Goal: Task Accomplishment & Management: Use online tool/utility

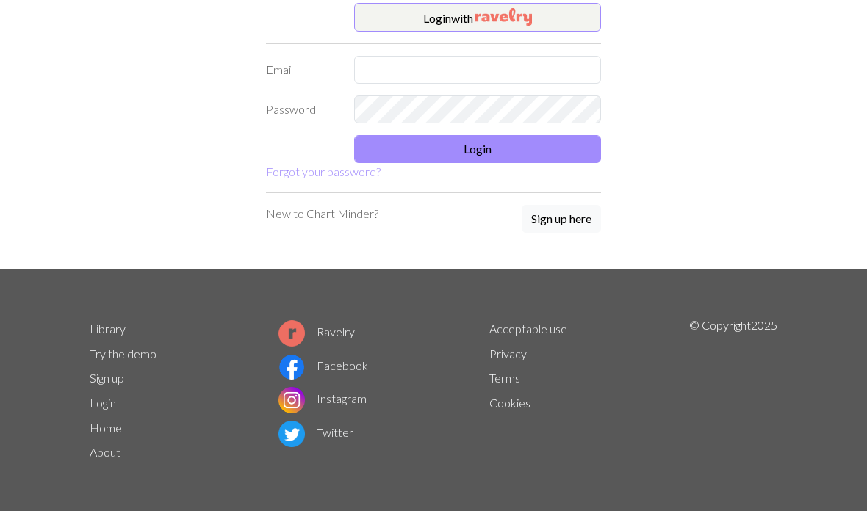
click at [412, 82] on input "text" at bounding box center [477, 70] width 247 height 28
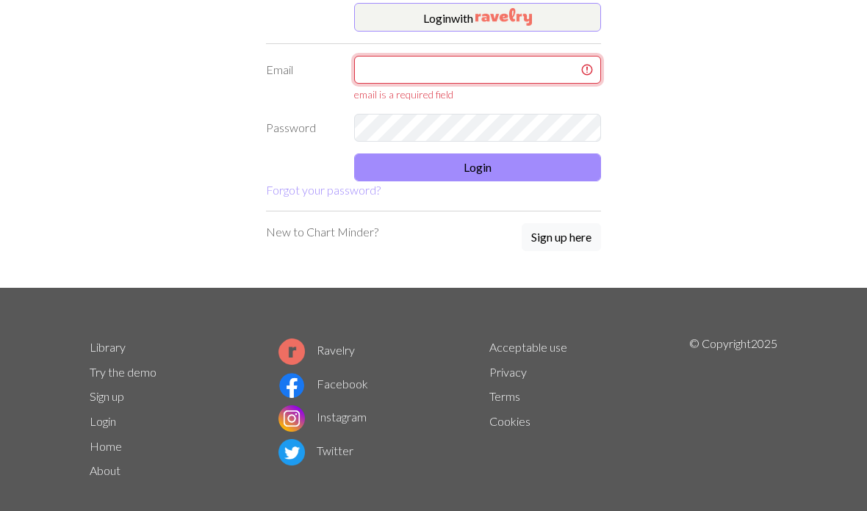
type input "[EMAIL_ADDRESS][DOMAIN_NAME]"
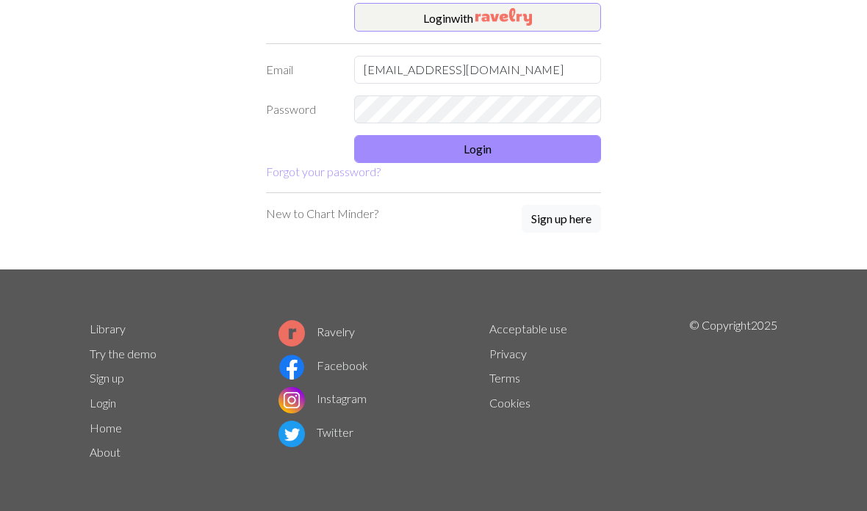
click at [466, 160] on button "Login" at bounding box center [477, 149] width 247 height 28
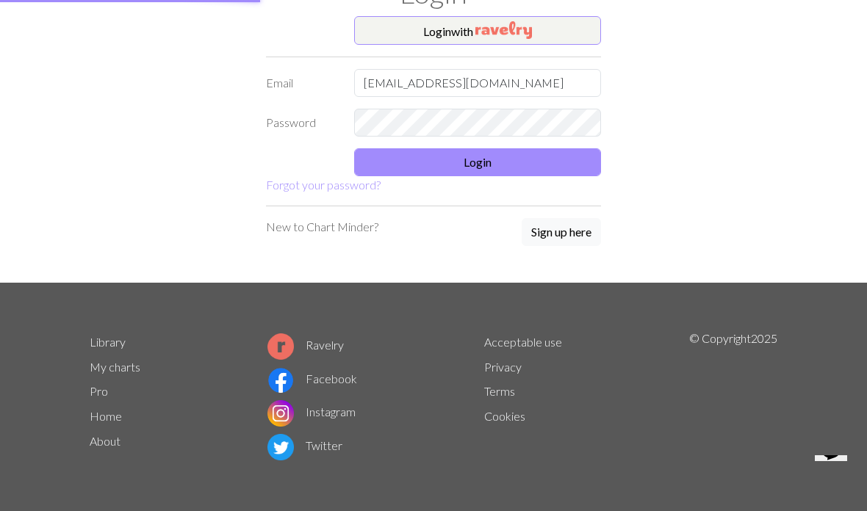
scroll to position [68, 0]
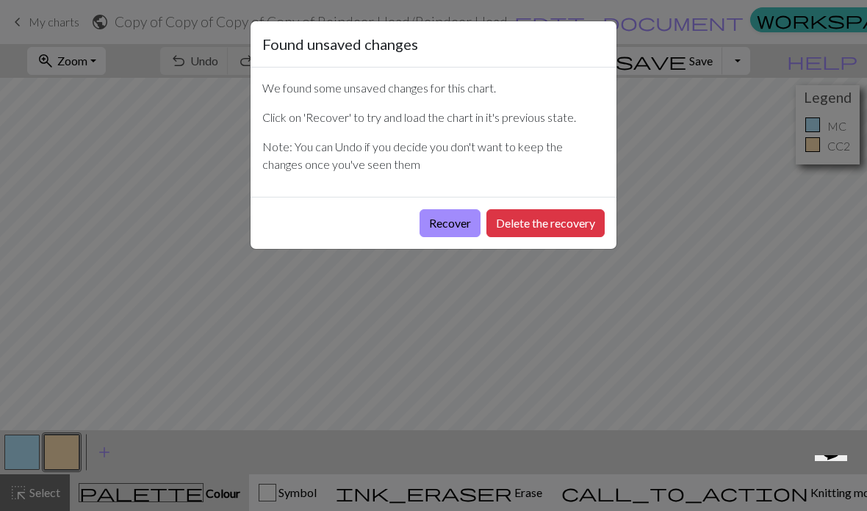
click at [495, 224] on button "Delete the recovery" at bounding box center [545, 223] width 118 height 28
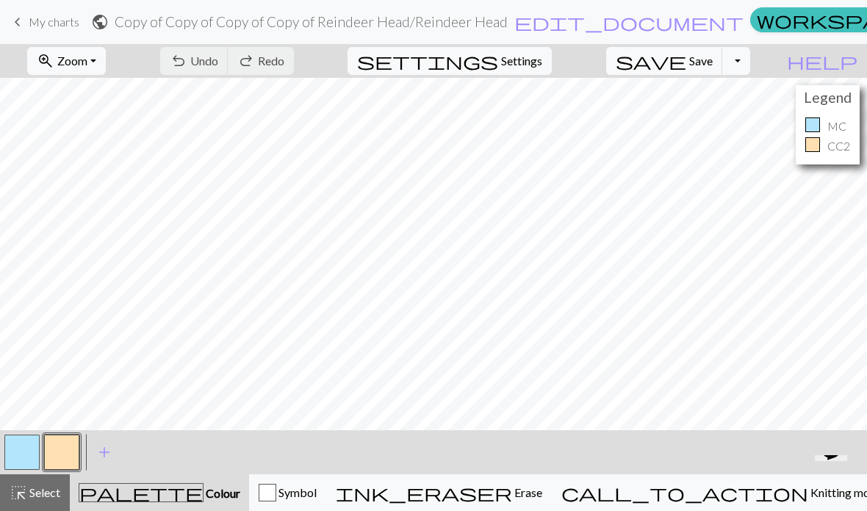
click at [103, 458] on span "add" at bounding box center [104, 452] width 18 height 21
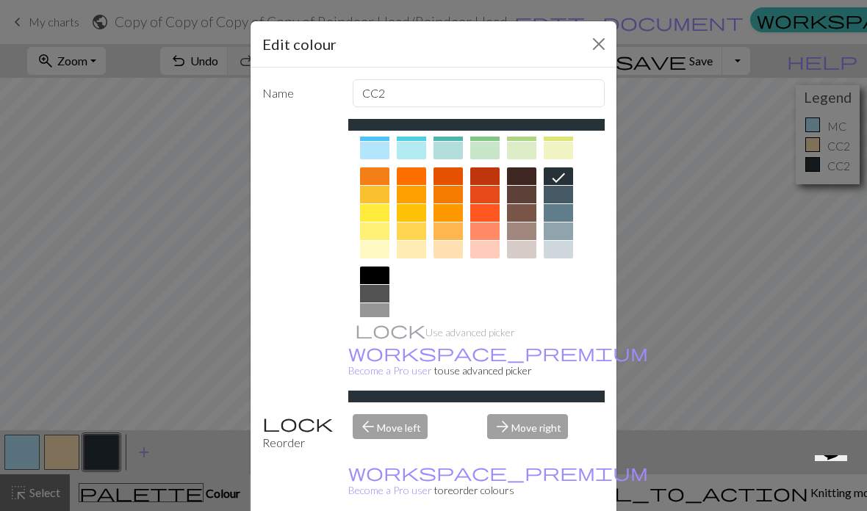
scroll to position [178, 0]
click at [381, 350] on div at bounding box center [374, 350] width 29 height 18
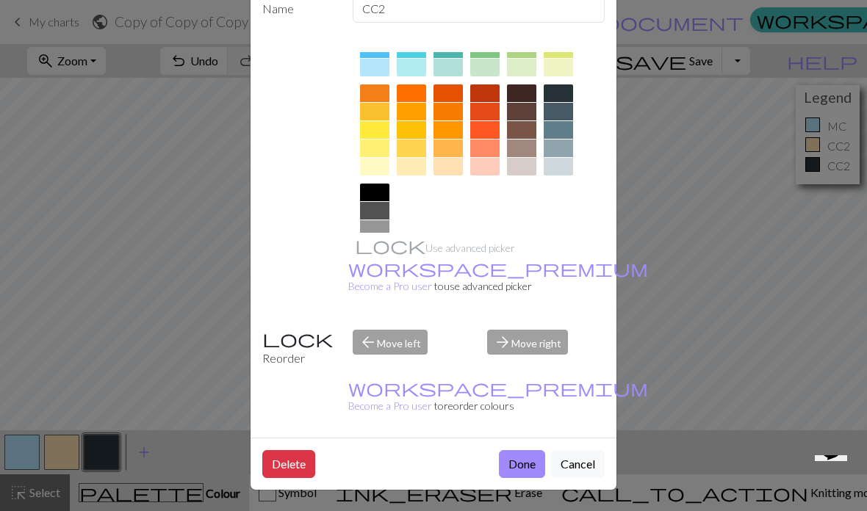
scroll to position [95, 0]
click at [532, 463] on button "Done" at bounding box center [522, 464] width 46 height 28
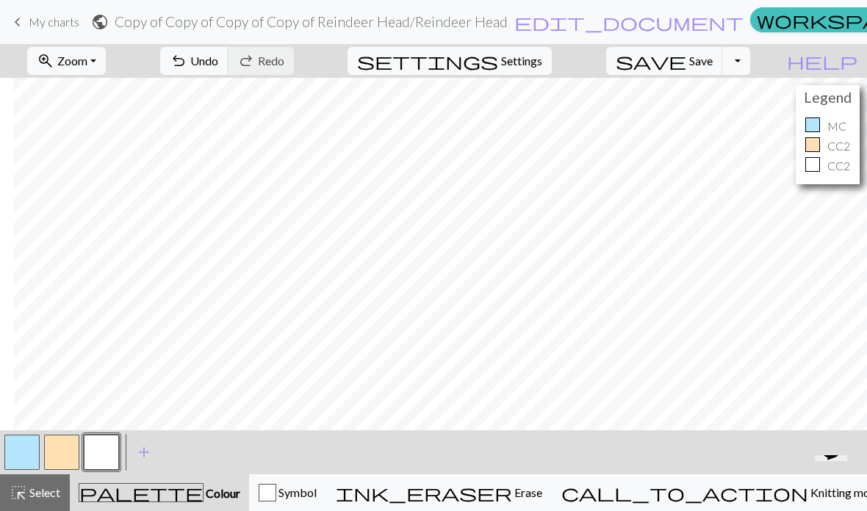
scroll to position [0, 26]
click at [32, 21] on span "My charts" at bounding box center [54, 22] width 51 height 14
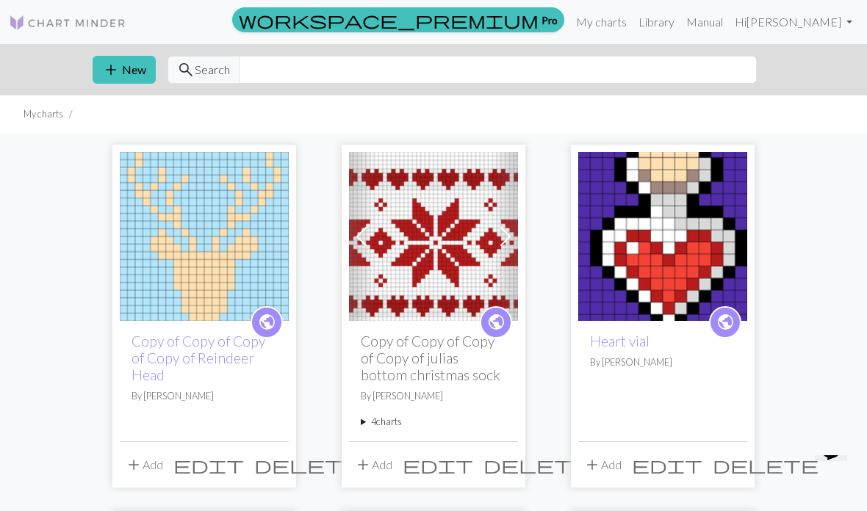
click at [133, 72] on button "add New" at bounding box center [124, 70] width 63 height 28
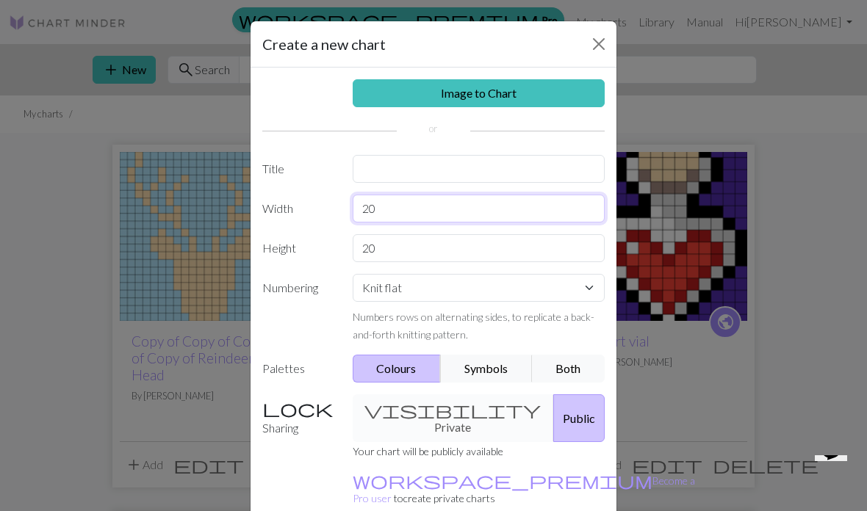
click at [472, 214] on input "20" at bounding box center [478, 209] width 253 height 28
click at [189, 190] on div "Create a new chart Image to Chart Title Width 20 Height 20 Numbering Knit flat …" at bounding box center [433, 255] width 867 height 511
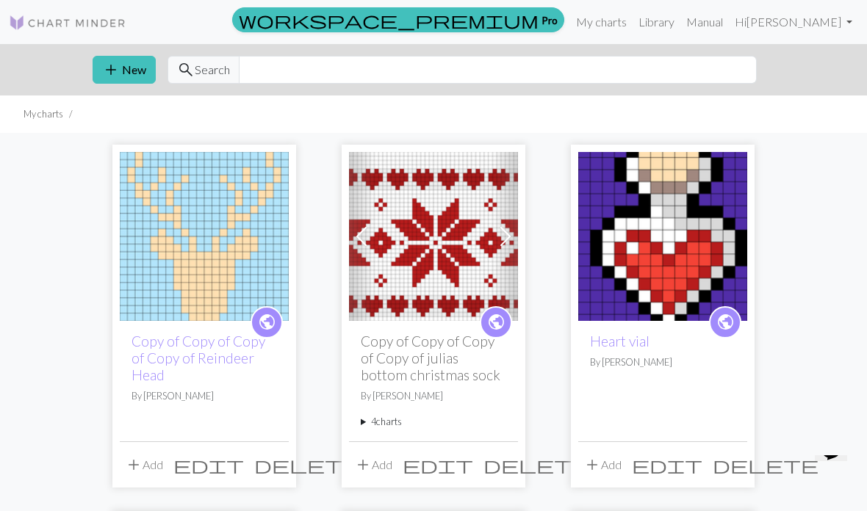
click at [224, 234] on img at bounding box center [204, 236] width 169 height 169
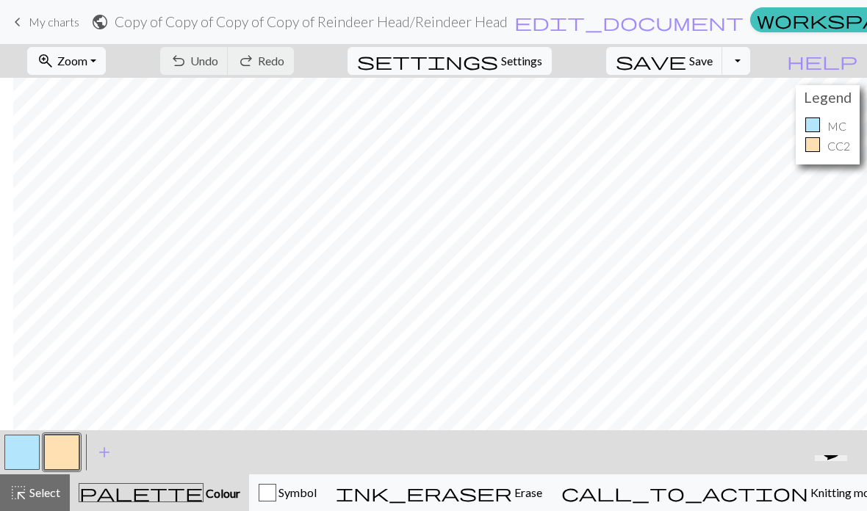
scroll to position [0, 65]
click at [827, 117] on p "MC" at bounding box center [836, 126] width 19 height 18
click at [62, 20] on span "My charts" at bounding box center [54, 22] width 51 height 14
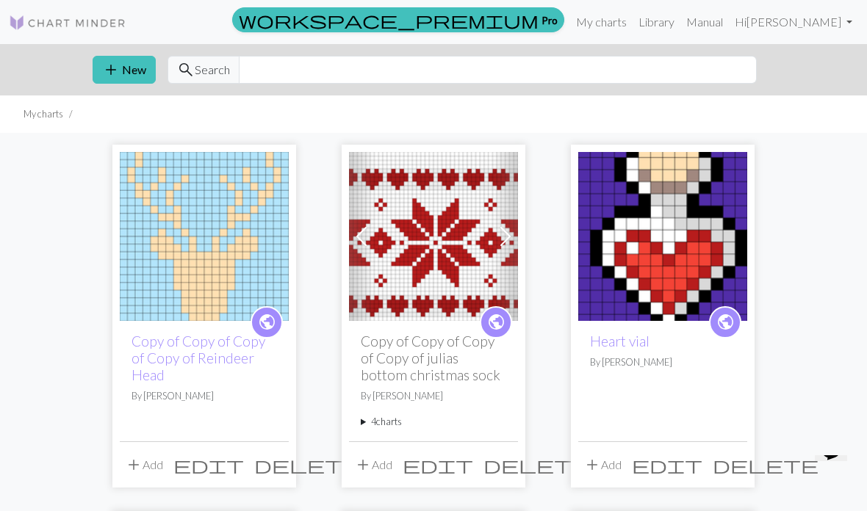
click at [140, 73] on button "add New" at bounding box center [124, 70] width 63 height 28
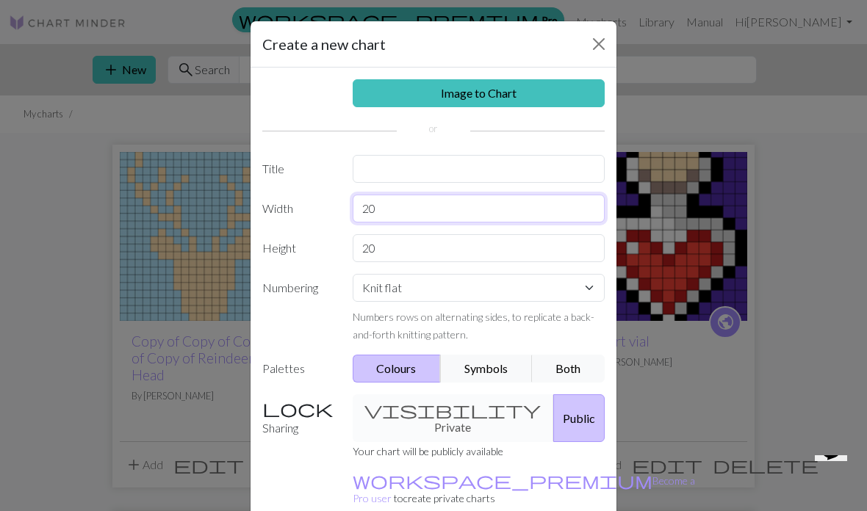
click at [430, 206] on input "20" at bounding box center [478, 209] width 253 height 28
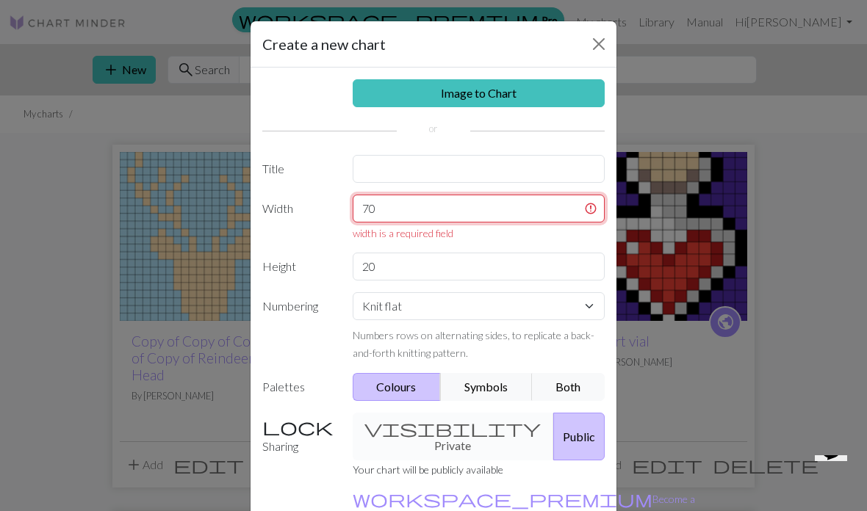
type input "70"
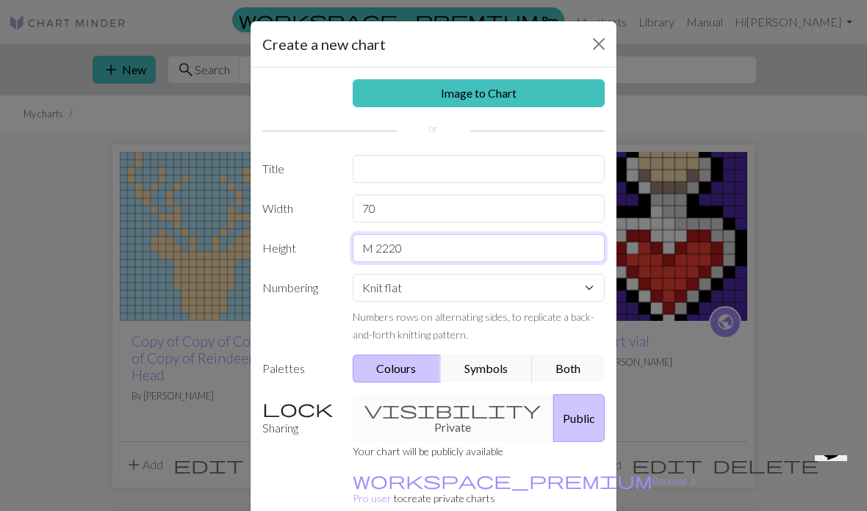
type input "M 22 20"
type input "22"
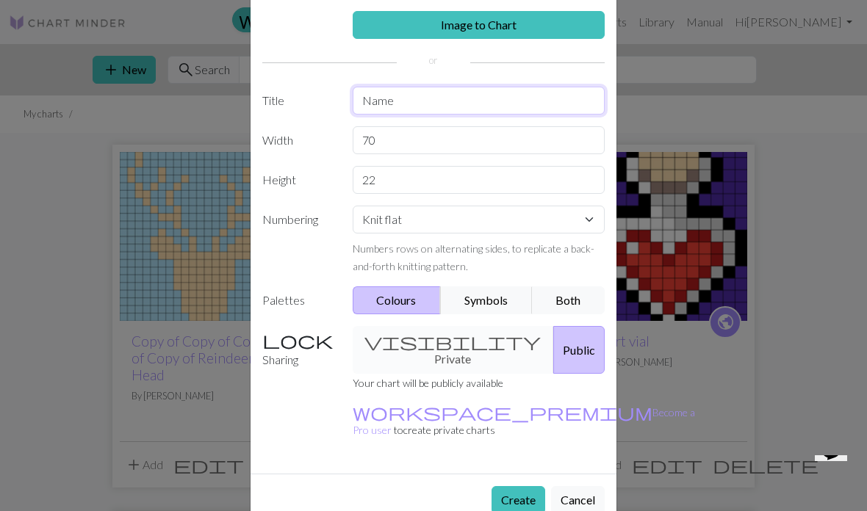
scroll to position [68, 0]
type input "Name"
click at [498, 403] on p "workspace_premium Become a Pro user to create private charts" at bounding box center [523, 420] width 342 height 35
click at [520, 486] on button "Create" at bounding box center [518, 500] width 54 height 28
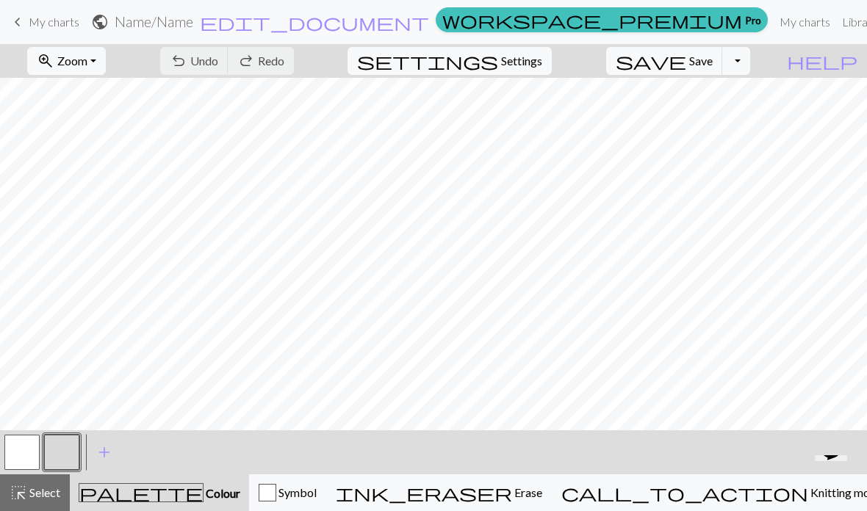
click at [59, 22] on span "My charts" at bounding box center [54, 22] width 51 height 14
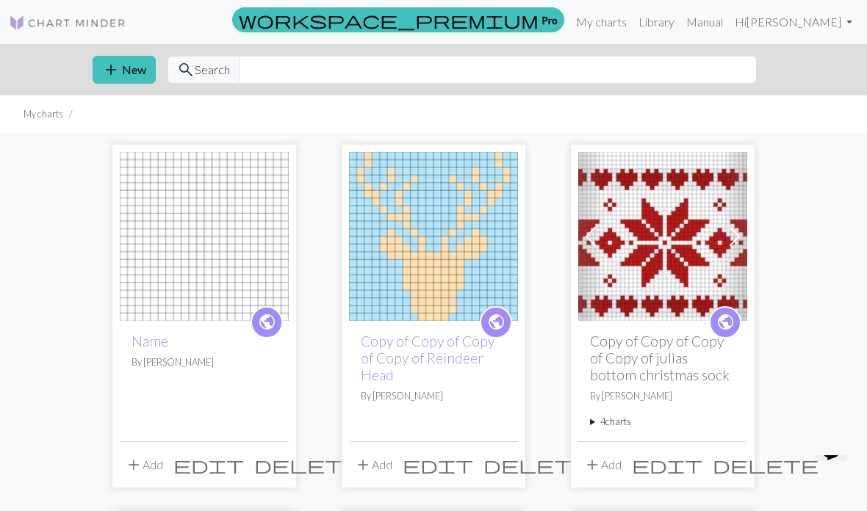
click at [430, 256] on img at bounding box center [433, 236] width 169 height 169
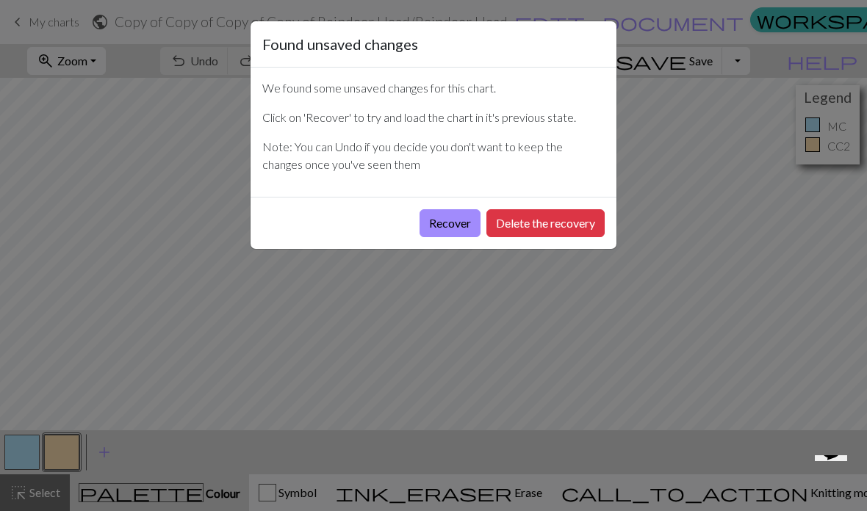
click at [459, 220] on button "Recover" at bounding box center [449, 223] width 61 height 28
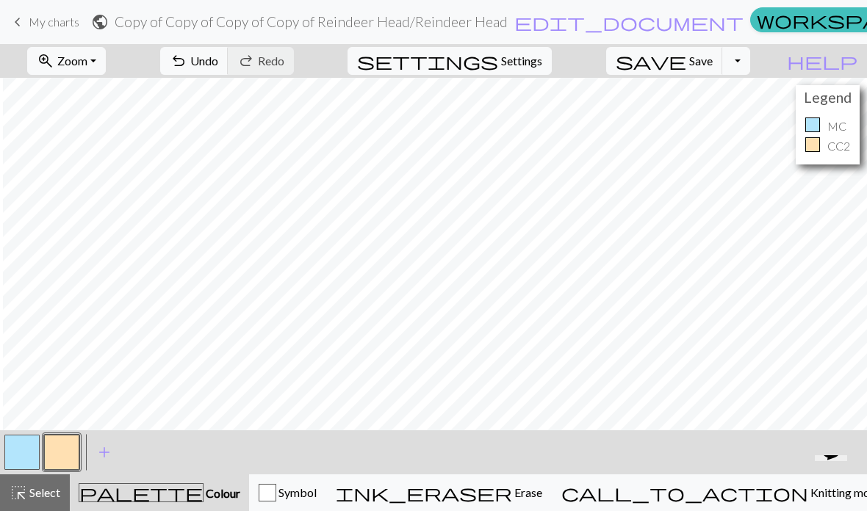
scroll to position [0, 195]
click at [19, 441] on button "button" at bounding box center [21, 452] width 35 height 35
click at [57, 11] on link "keyboard_arrow_left My charts" at bounding box center [44, 22] width 70 height 25
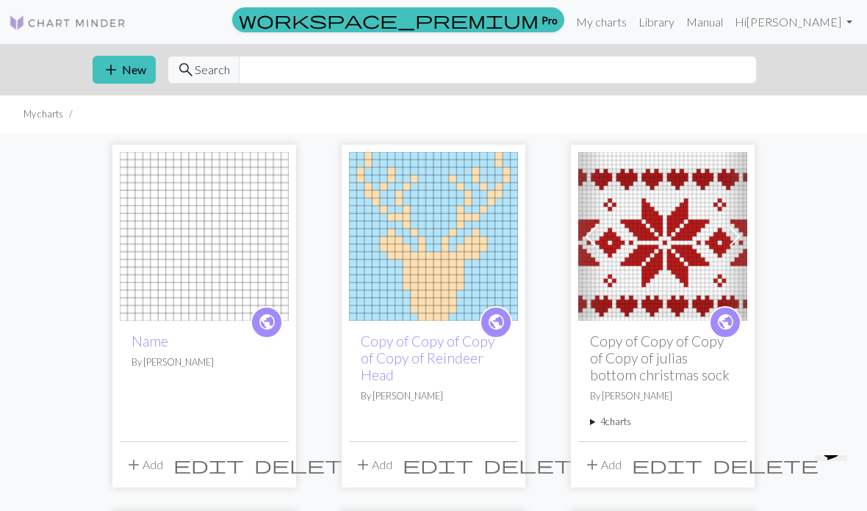
click at [229, 208] on img at bounding box center [204, 236] width 169 height 169
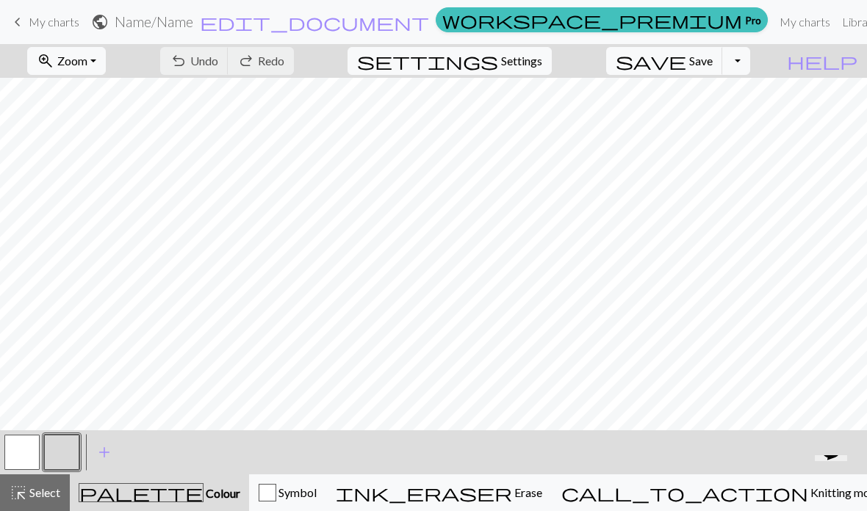
click at [27, 445] on button "button" at bounding box center [21, 452] width 35 height 35
click at [70, 446] on button "button" at bounding box center [61, 452] width 35 height 35
click at [109, 446] on span "add" at bounding box center [104, 452] width 18 height 21
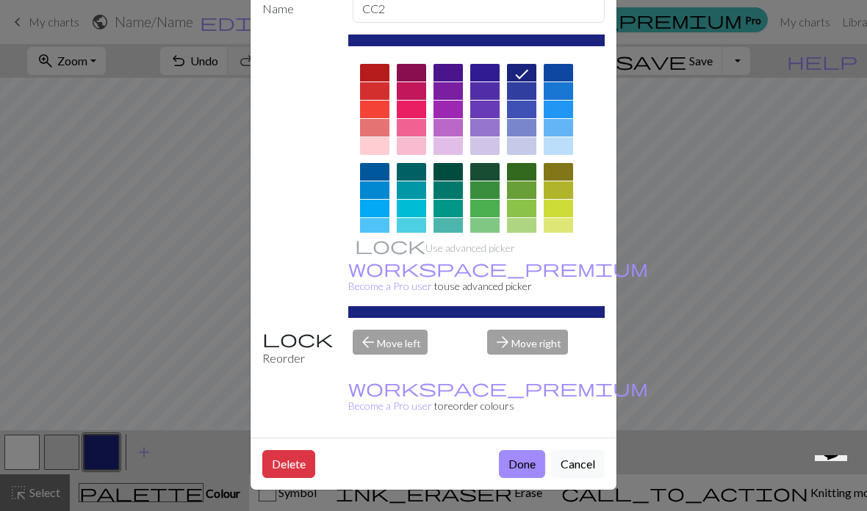
scroll to position [95, 0]
click at [533, 463] on button "Done" at bounding box center [522, 464] width 46 height 28
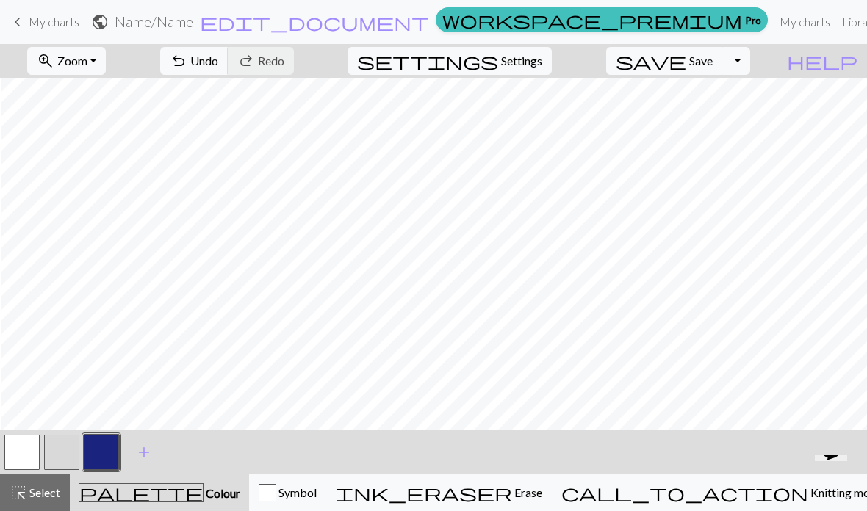
scroll to position [0, 90]
click at [87, 62] on span "Zoom" at bounding box center [72, 61] width 30 height 14
click at [123, 120] on button "Fit width" at bounding box center [86, 116] width 116 height 23
click at [48, 491] on span "Select" at bounding box center [43, 492] width 33 height 14
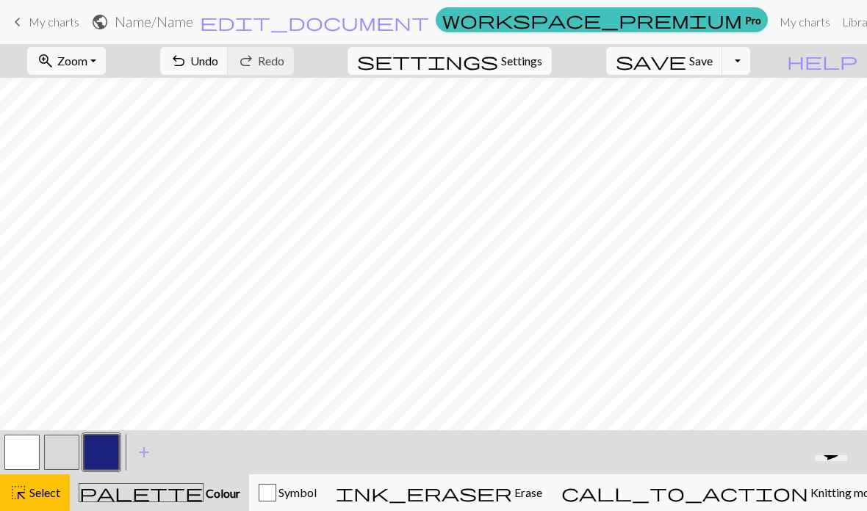
click at [23, 446] on button "button" at bounding box center [21, 452] width 35 height 35
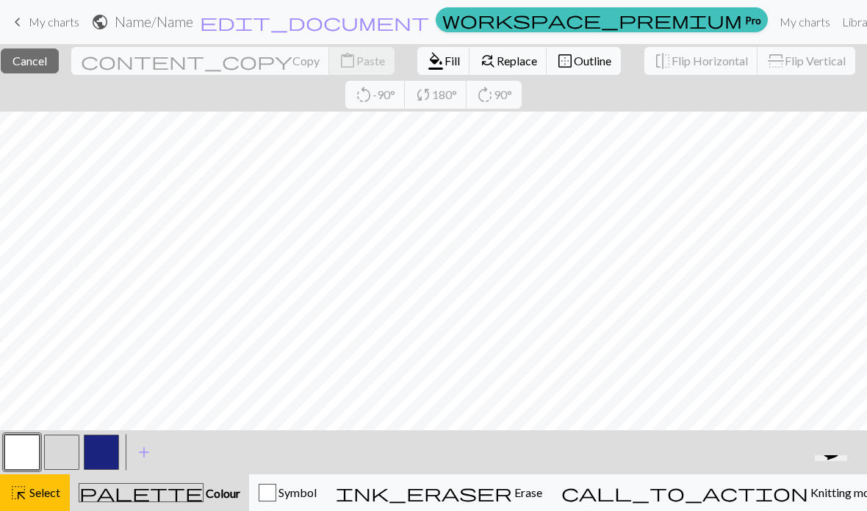
click at [427, 65] on span "format_color_fill" at bounding box center [436, 61] width 18 height 21
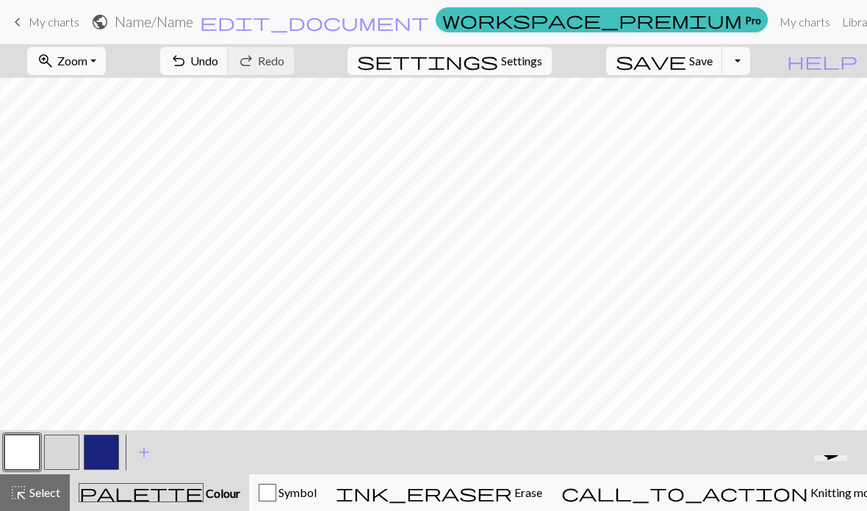
click at [49, 487] on span "Select" at bounding box center [43, 492] width 33 height 14
click at [98, 446] on button "button" at bounding box center [101, 452] width 35 height 35
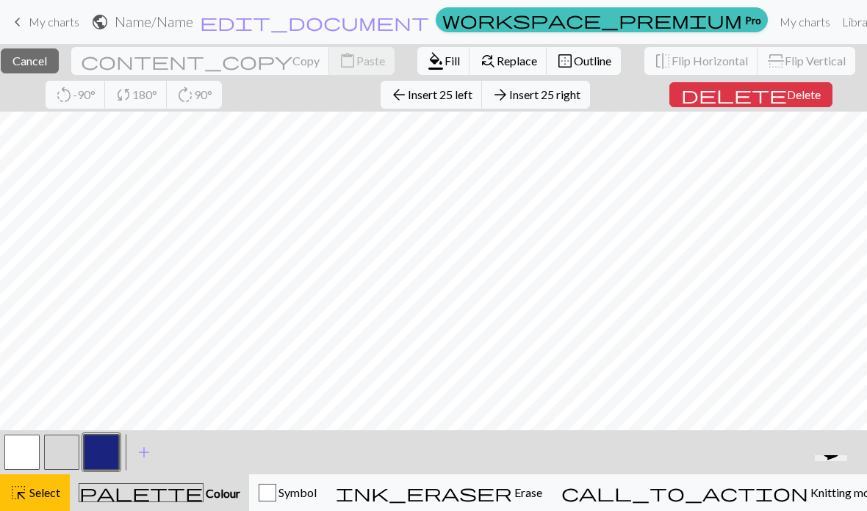
click at [417, 69] on button "format_color_fill Fill" at bounding box center [443, 61] width 53 height 28
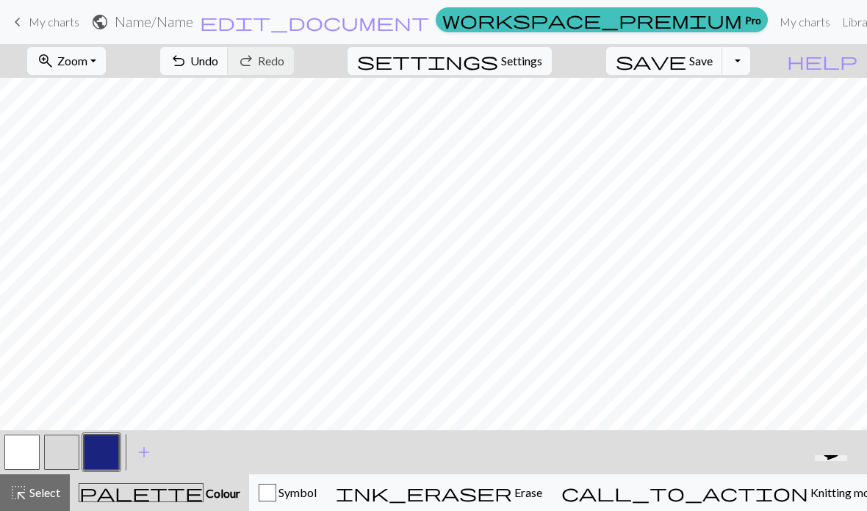
click at [43, 485] on div "highlight_alt Select Select" at bounding box center [35, 493] width 51 height 18
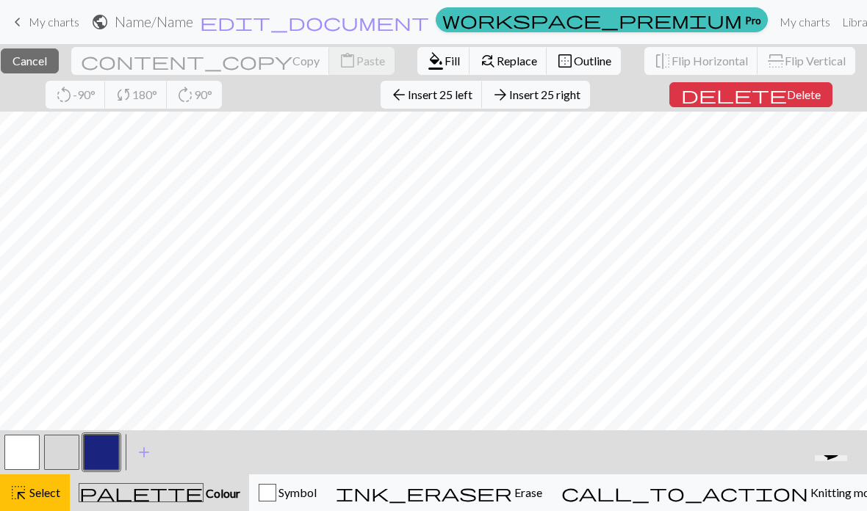
click at [444, 59] on span "Fill" at bounding box center [451, 61] width 15 height 14
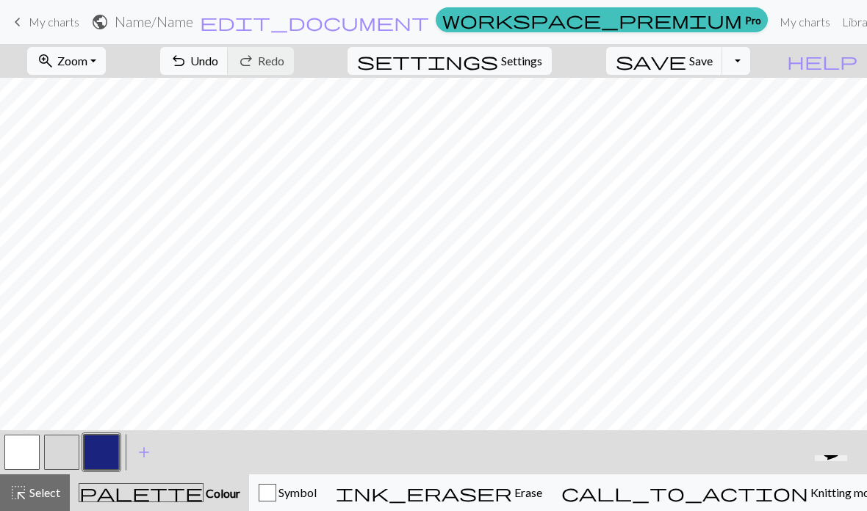
click at [59, 439] on button "button" at bounding box center [61, 452] width 35 height 35
click at [87, 57] on span "Zoom" at bounding box center [72, 61] width 30 height 14
click at [140, 137] on button "Fit height" at bounding box center [86, 140] width 116 height 23
click at [26, 452] on button "button" at bounding box center [21, 452] width 35 height 35
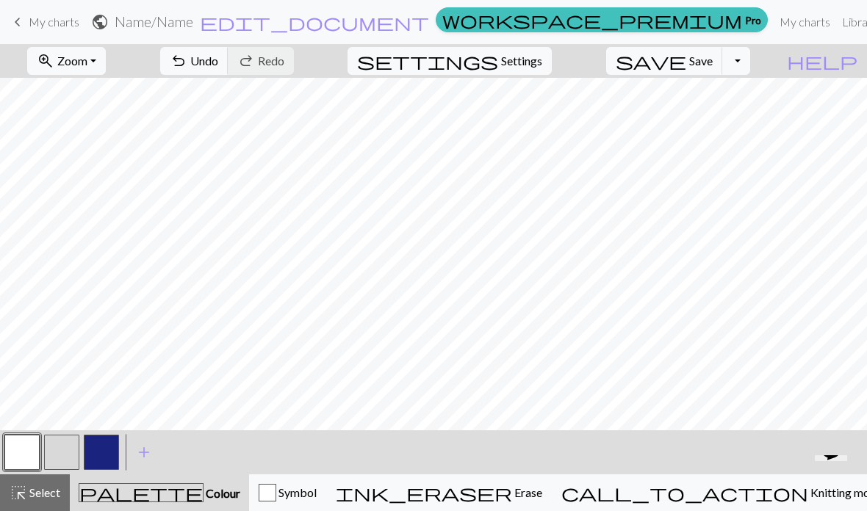
click at [76, 441] on button "button" at bounding box center [61, 452] width 35 height 35
click at [218, 62] on span "Undo" at bounding box center [204, 61] width 28 height 14
click at [218, 57] on span "Undo" at bounding box center [204, 61] width 28 height 14
click at [218, 59] on span "Undo" at bounding box center [204, 61] width 28 height 14
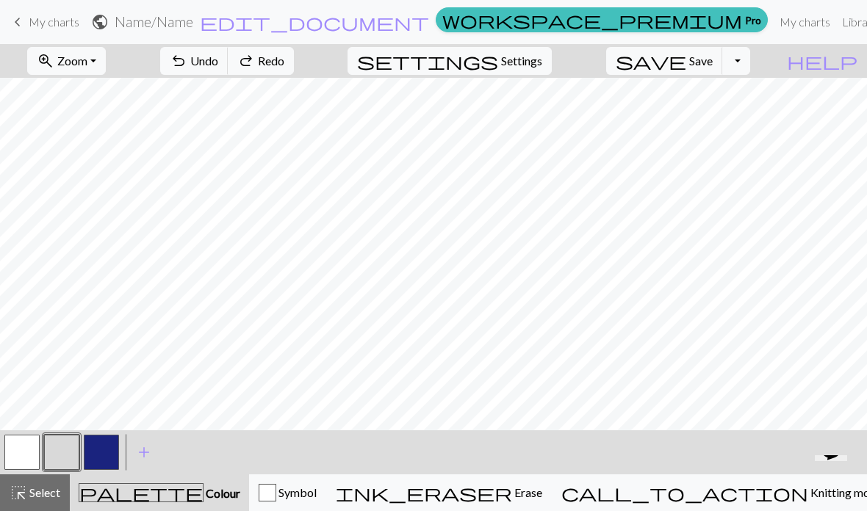
click at [115, 444] on button "button" at bounding box center [101, 452] width 35 height 35
click at [111, 445] on button "button" at bounding box center [101, 452] width 35 height 35
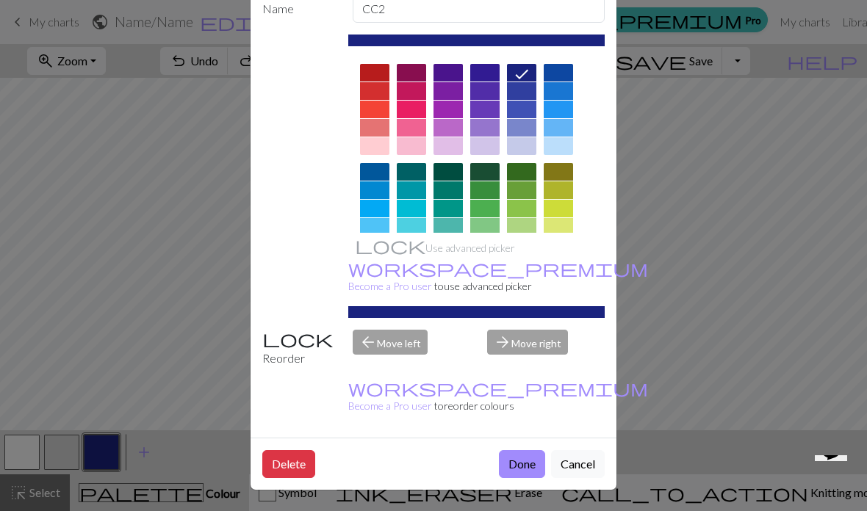
scroll to position [95, 0]
click at [302, 461] on button "Delete" at bounding box center [288, 464] width 53 height 28
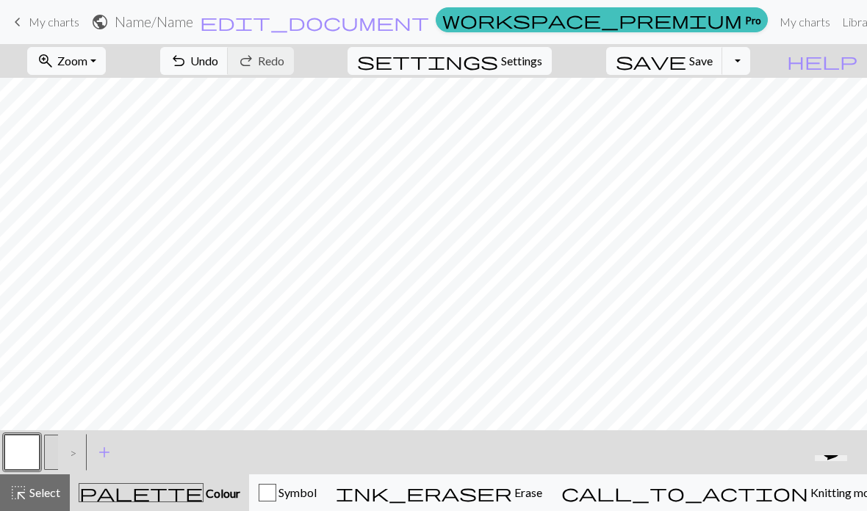
click at [25, 449] on button "button" at bounding box center [21, 452] width 35 height 35
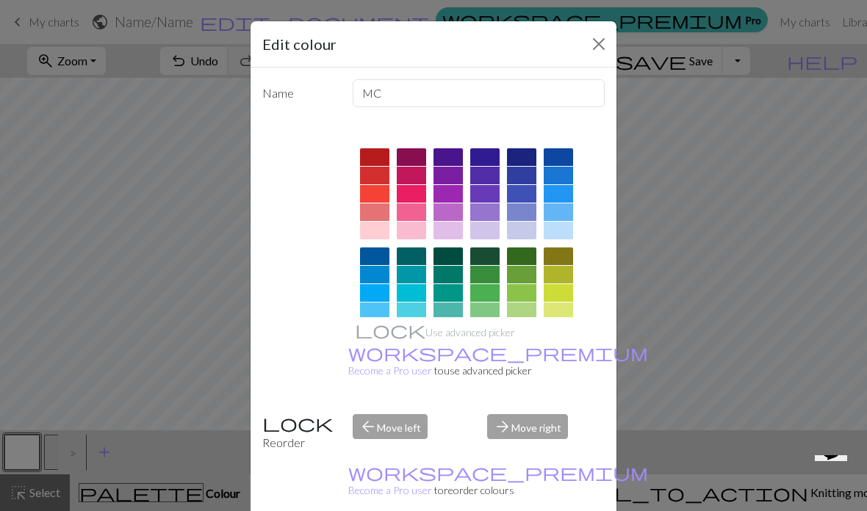
click at [373, 257] on div at bounding box center [374, 256] width 29 height 18
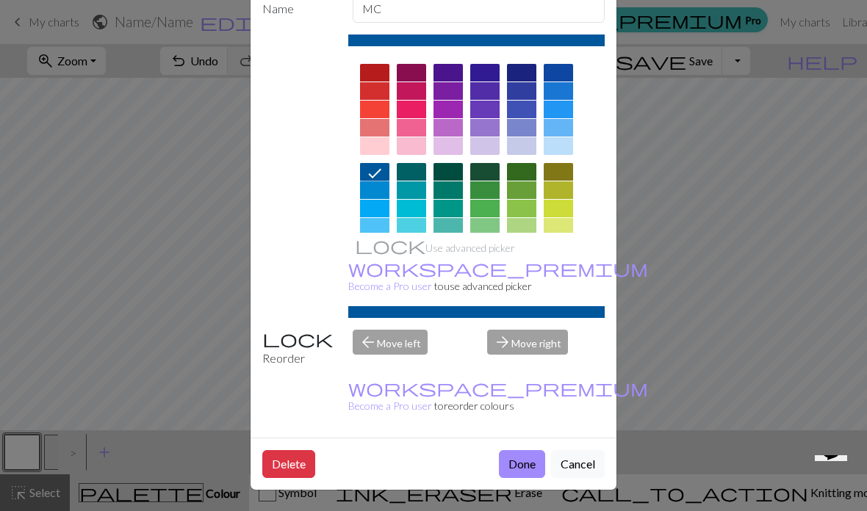
click at [520, 460] on button "Done" at bounding box center [522, 464] width 46 height 28
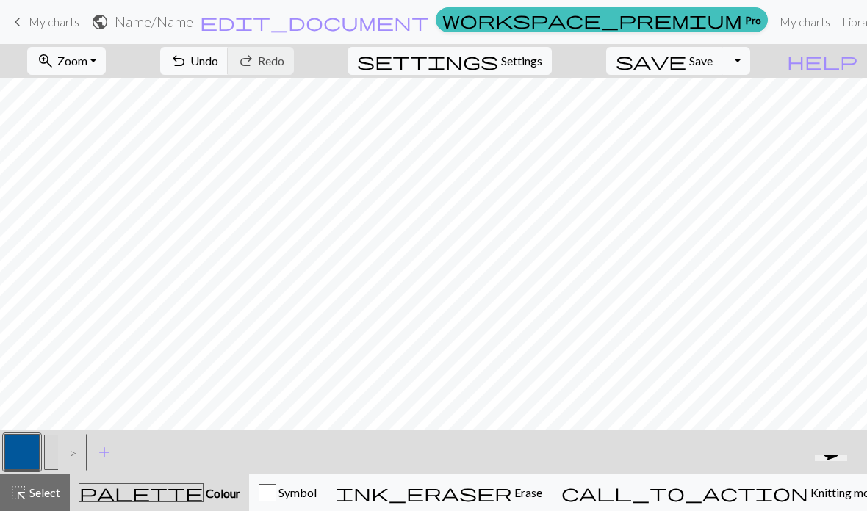
click at [51, 447] on button "button" at bounding box center [61, 452] width 35 height 35
click at [106, 63] on button "zoom_in Zoom Zoom" at bounding box center [66, 61] width 79 height 28
click at [120, 122] on button "Fit width" at bounding box center [86, 116] width 116 height 23
click at [228, 51] on button "undo Undo Undo" at bounding box center [194, 61] width 68 height 28
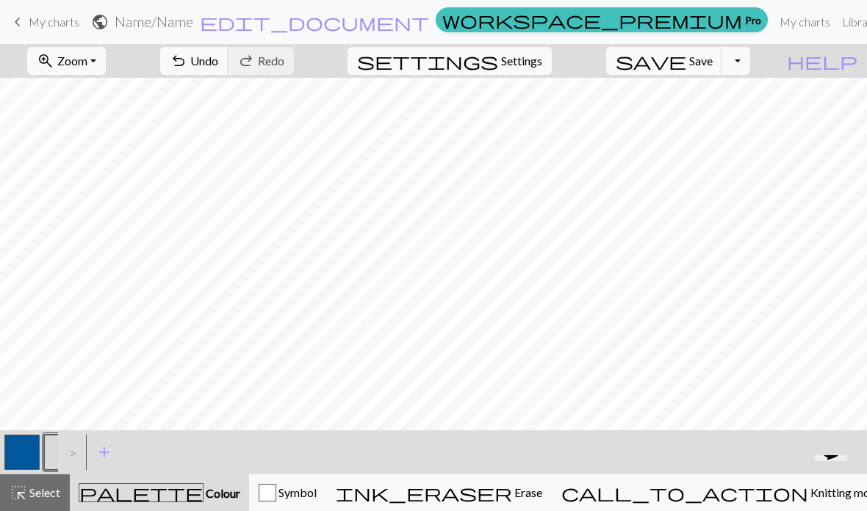
click at [30, 439] on button "button" at bounding box center [21, 452] width 35 height 35
click at [54, 450] on button "button" at bounding box center [61, 452] width 35 height 35
click at [38, 443] on button "button" at bounding box center [21, 452] width 35 height 35
click at [56, 438] on button "button" at bounding box center [61, 452] width 35 height 35
click at [29, 441] on button "button" at bounding box center [21, 452] width 35 height 35
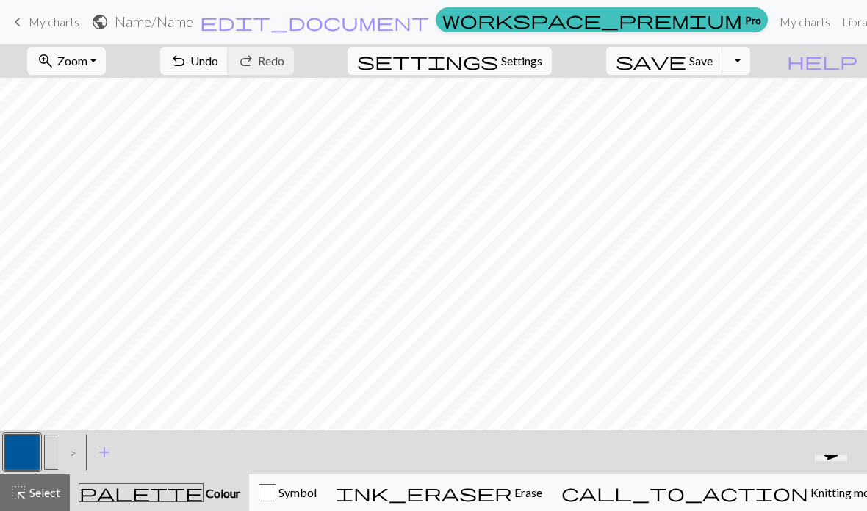
click at [54, 445] on button "button" at bounding box center [61, 452] width 35 height 35
click at [218, 59] on span "Undo" at bounding box center [204, 61] width 28 height 14
click at [218, 58] on span "Undo" at bounding box center [204, 61] width 28 height 14
click at [31, 449] on button "button" at bounding box center [21, 452] width 35 height 35
click at [49, 443] on button "button" at bounding box center [61, 452] width 35 height 35
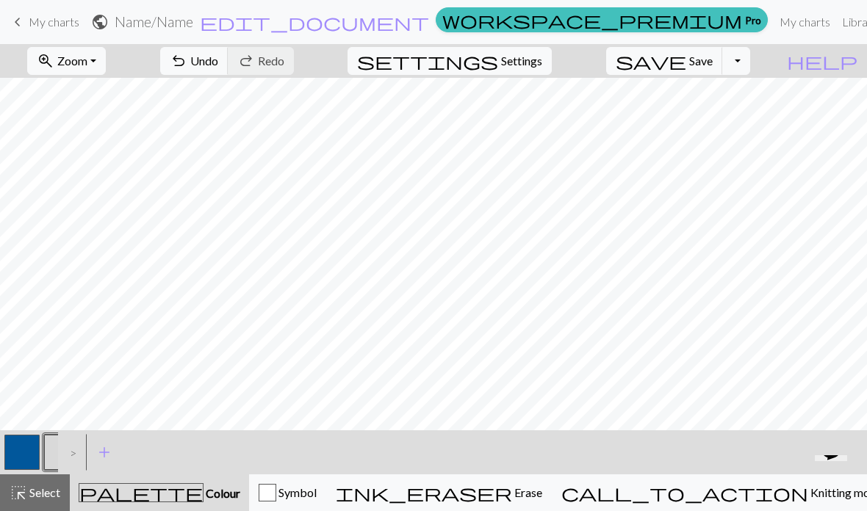
click at [30, 459] on button "button" at bounding box center [21, 452] width 35 height 35
click at [62, 448] on div ">" at bounding box center [69, 453] width 23 height 40
click at [54, 441] on button "button" at bounding box center [61, 452] width 35 height 35
click at [28, 451] on button "button" at bounding box center [21, 452] width 35 height 35
click at [54, 446] on button "button" at bounding box center [61, 452] width 35 height 35
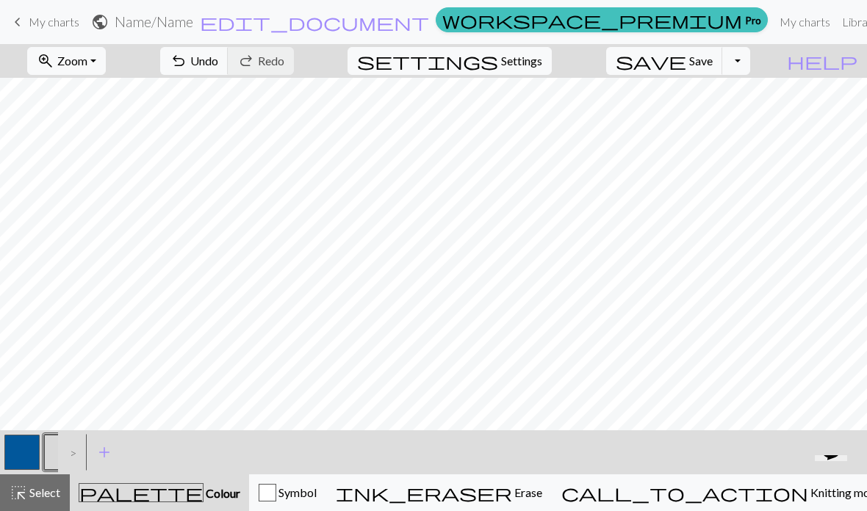
click at [39, 449] on button "button" at bounding box center [21, 452] width 35 height 35
click at [51, 445] on button "button" at bounding box center [61, 452] width 35 height 35
click at [27, 449] on button "button" at bounding box center [21, 452] width 35 height 35
click at [55, 446] on button "button" at bounding box center [61, 452] width 35 height 35
click at [534, 70] on button "settings Settings" at bounding box center [449, 61] width 204 height 28
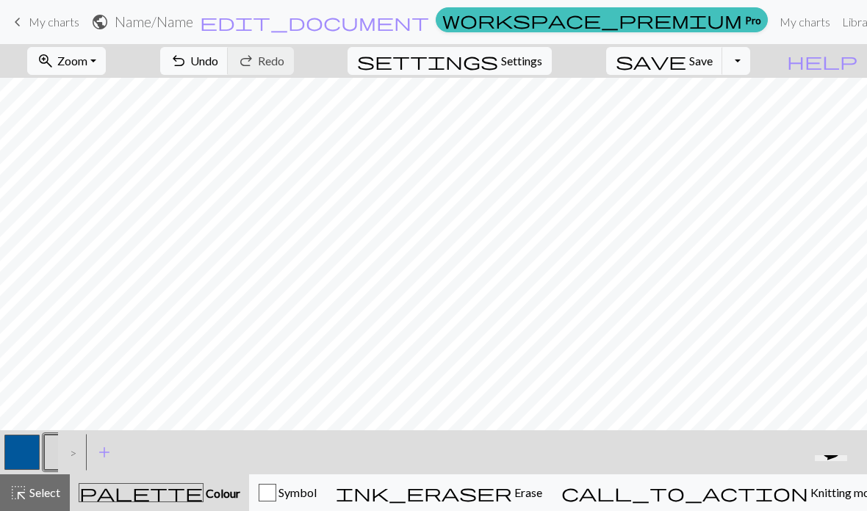
select select "aran"
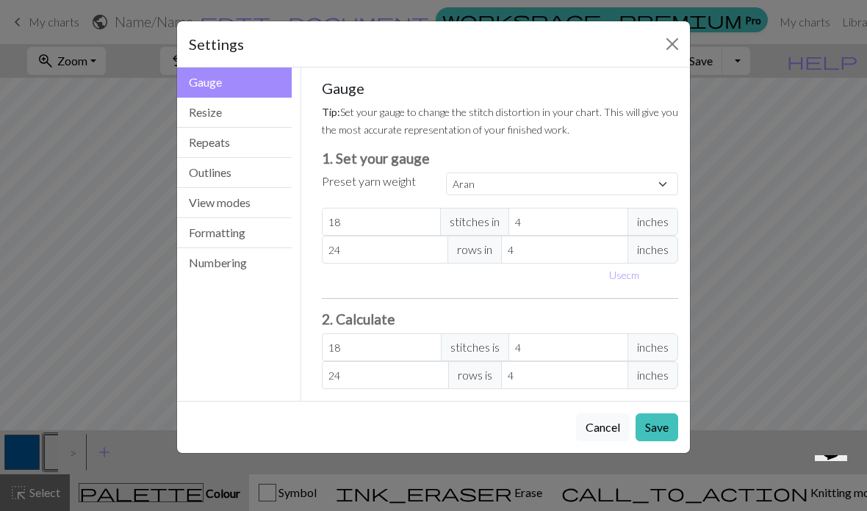
click at [247, 231] on button "Formatting" at bounding box center [234, 233] width 115 height 30
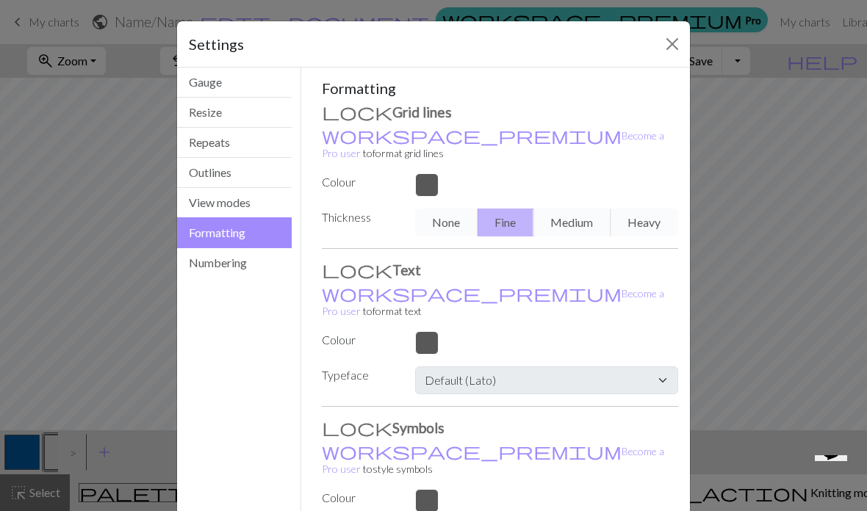
click at [635, 215] on div "None Fine Medium Heavy" at bounding box center [546, 223] width 281 height 28
click at [648, 210] on div "None Fine Medium Heavy" at bounding box center [546, 223] width 281 height 28
click at [645, 209] on div "None Fine Medium Heavy" at bounding box center [546, 223] width 281 height 28
click at [643, 209] on div "None Fine Medium Heavy" at bounding box center [546, 223] width 281 height 28
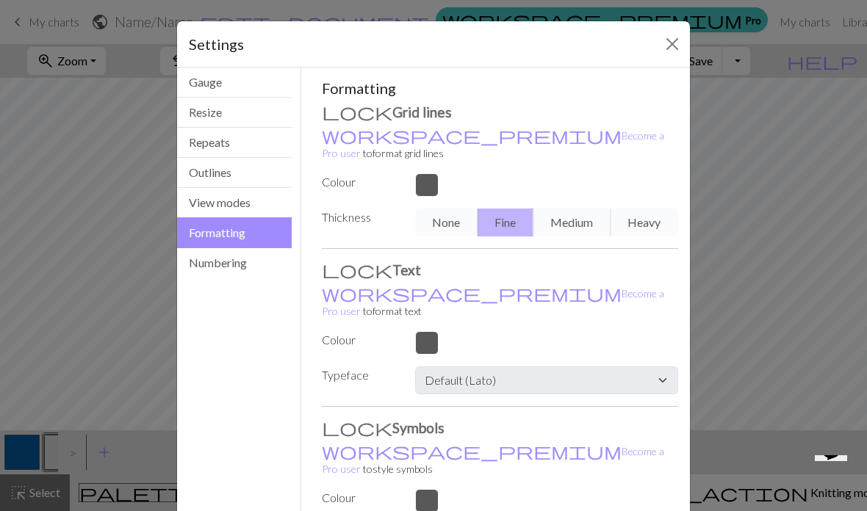
click at [629, 209] on div "None Fine Medium Heavy" at bounding box center [546, 223] width 281 height 28
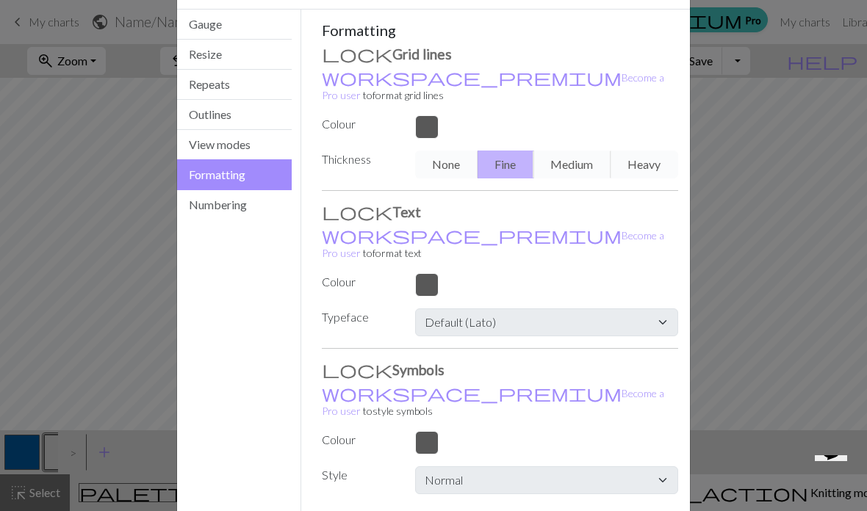
scroll to position [31, 0]
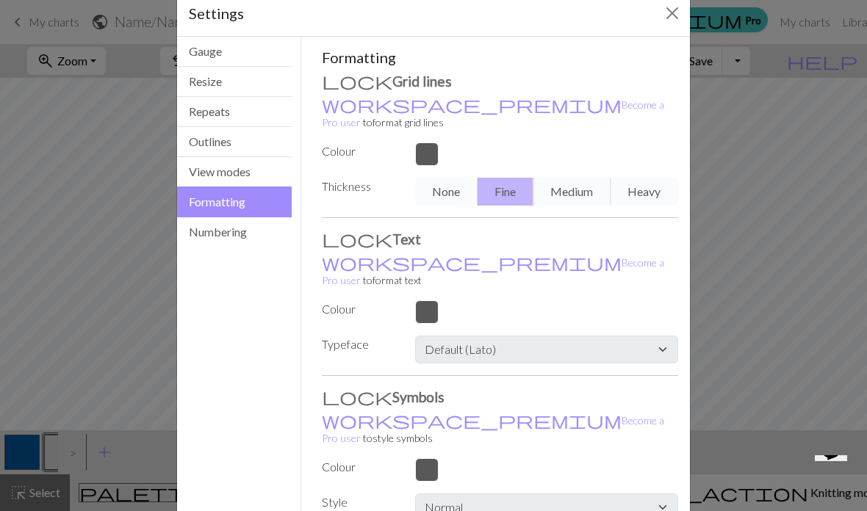
click at [241, 147] on button "Outlines" at bounding box center [234, 142] width 115 height 30
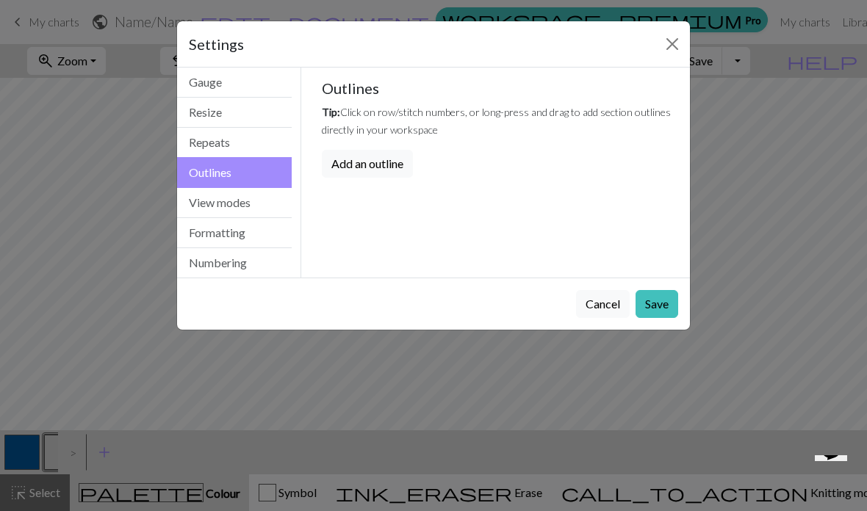
scroll to position [0, 0]
click at [250, 209] on button "View modes" at bounding box center [234, 203] width 115 height 30
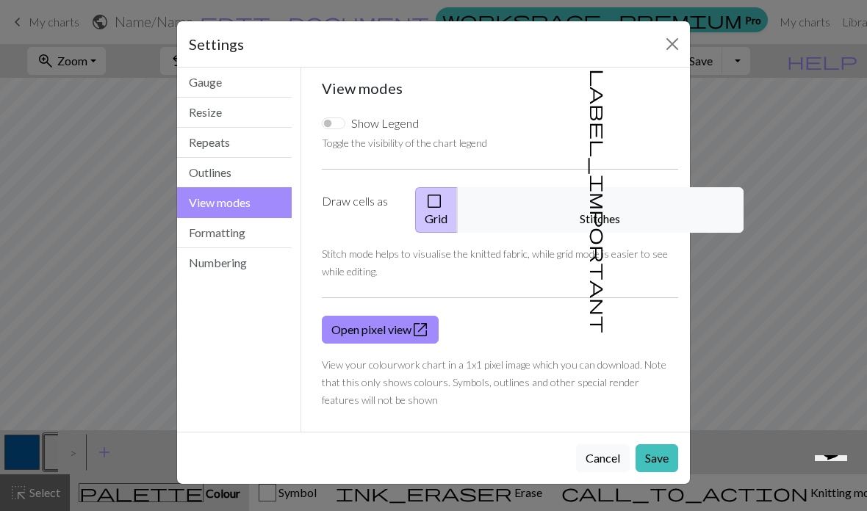
click at [618, 202] on button "label_important Stitches" at bounding box center [600, 210] width 286 height 46
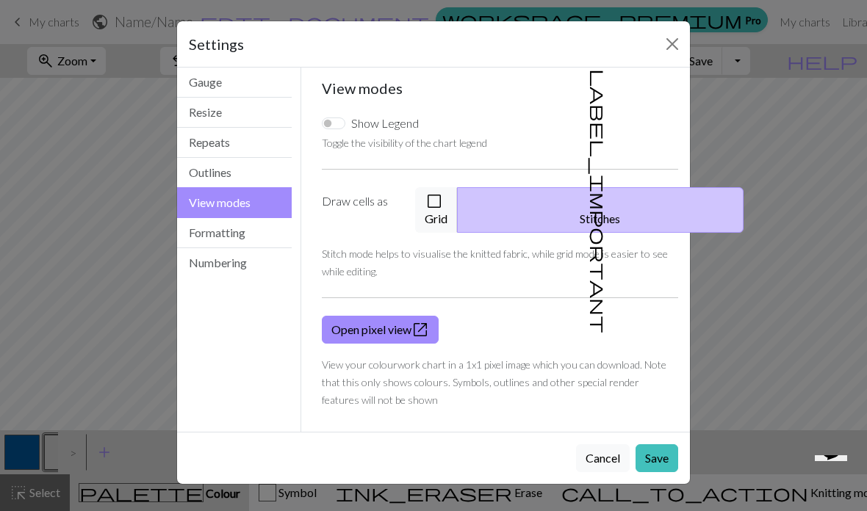
click at [659, 444] on button "Save" at bounding box center [656, 458] width 43 height 28
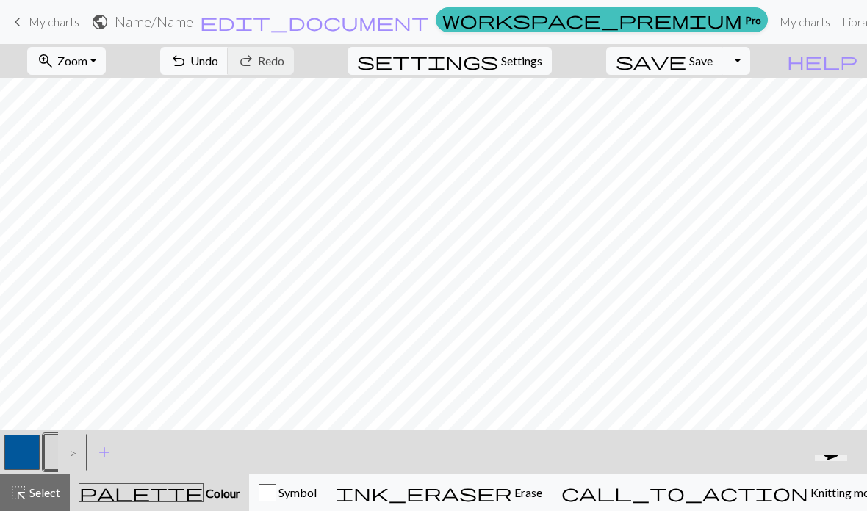
click at [542, 64] on span "Settings" at bounding box center [521, 61] width 41 height 18
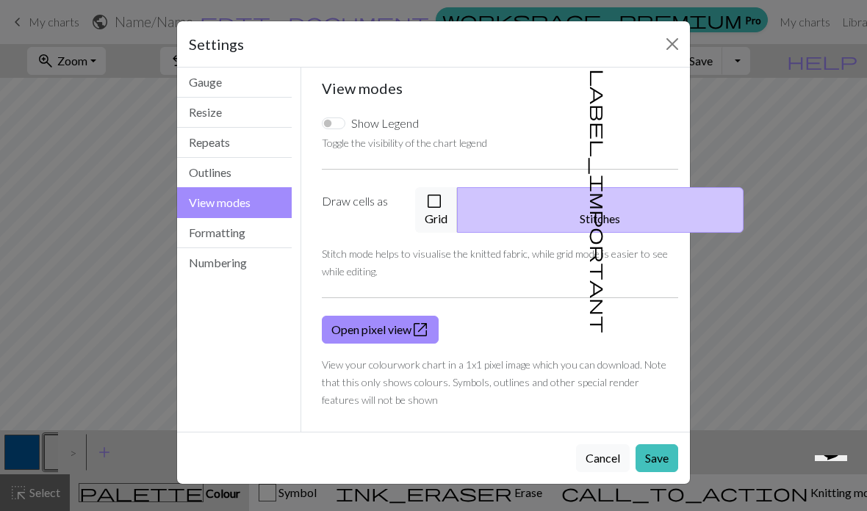
click at [443, 204] on span "check_box_outline_blank" at bounding box center [434, 201] width 18 height 21
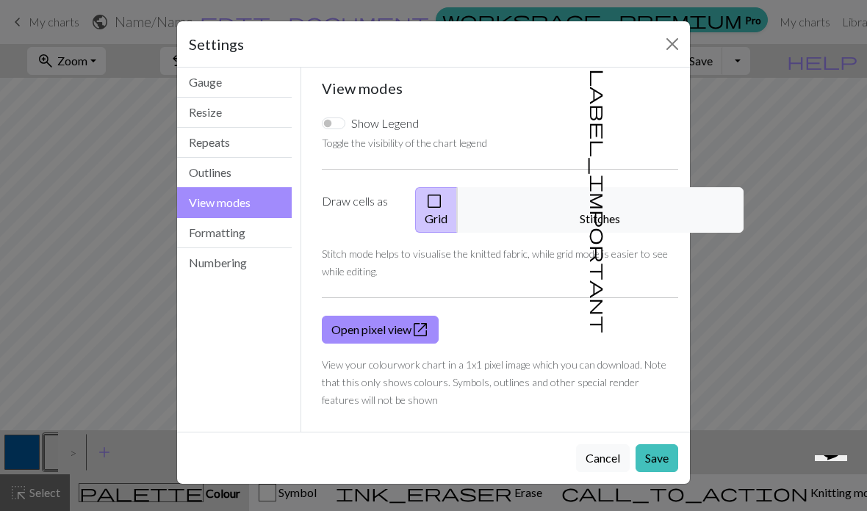
click at [656, 444] on button "Save" at bounding box center [656, 458] width 43 height 28
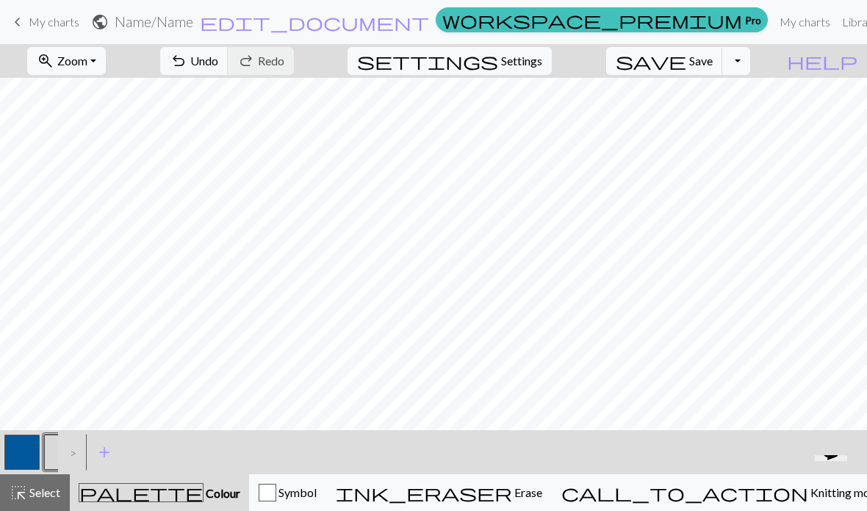
click at [187, 63] on span "undo" at bounding box center [179, 61] width 18 height 21
click at [187, 62] on span "undo" at bounding box center [179, 61] width 18 height 21
click at [44, 493] on span "Select" at bounding box center [43, 492] width 33 height 14
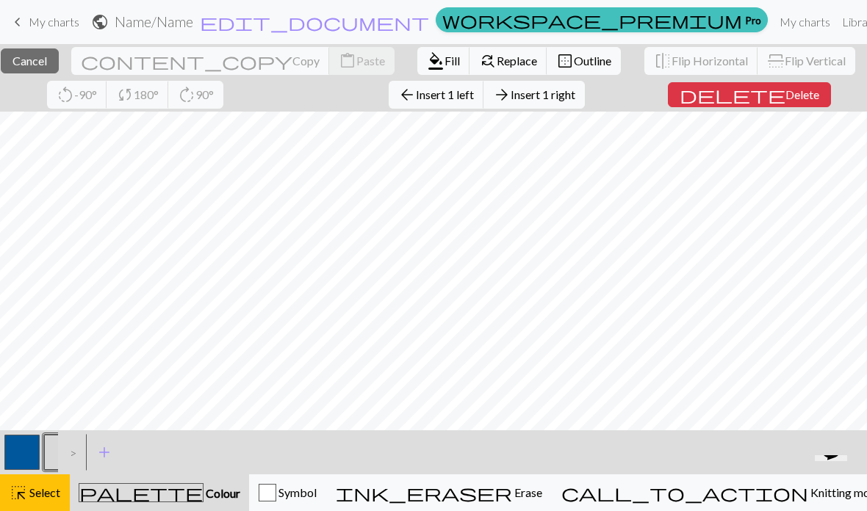
click at [785, 93] on span "Delete" at bounding box center [802, 94] width 34 height 14
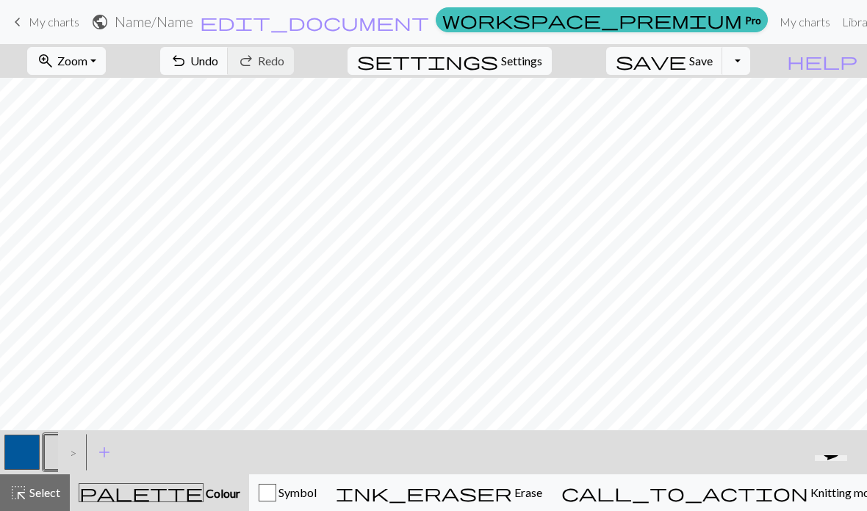
click at [34, 505] on button "highlight_alt Select Select" at bounding box center [35, 492] width 70 height 37
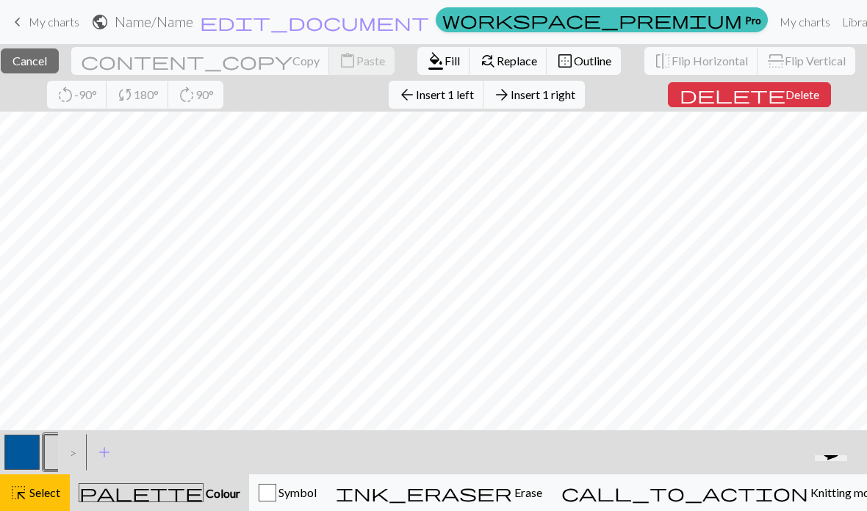
click at [575, 95] on span "Insert 1 right" at bounding box center [542, 94] width 65 height 14
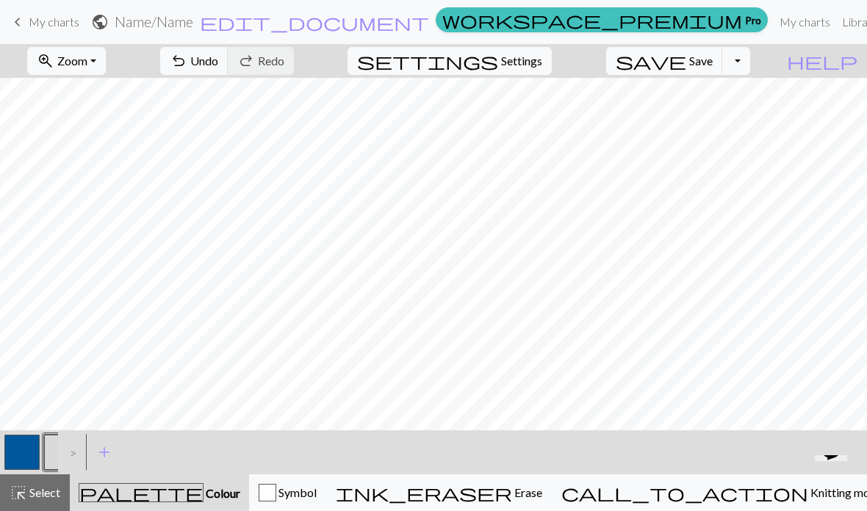
click at [218, 68] on span "Undo" at bounding box center [204, 61] width 28 height 14
click at [218, 62] on span "Undo" at bounding box center [204, 61] width 28 height 14
click at [218, 60] on span "Undo" at bounding box center [204, 61] width 28 height 14
click at [21, 454] on button "button" at bounding box center [21, 452] width 35 height 35
click at [52, 497] on span "Select" at bounding box center [43, 492] width 33 height 14
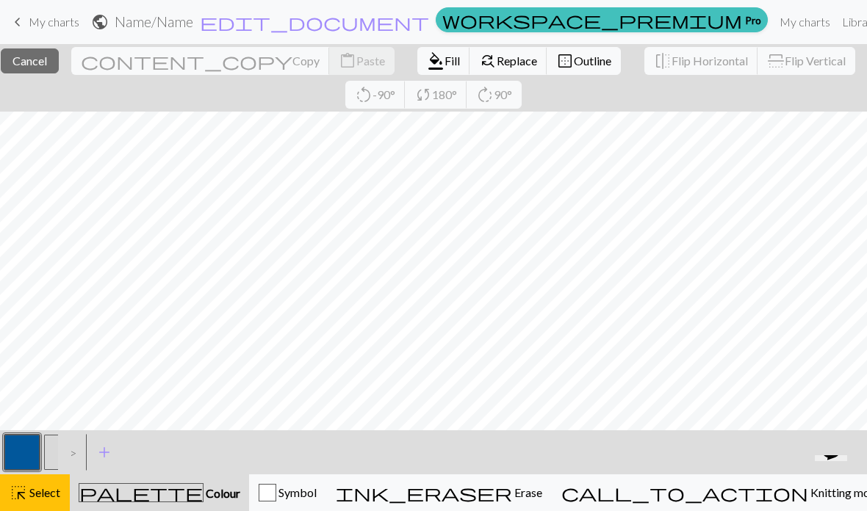
click at [444, 64] on span "Fill" at bounding box center [451, 61] width 15 height 14
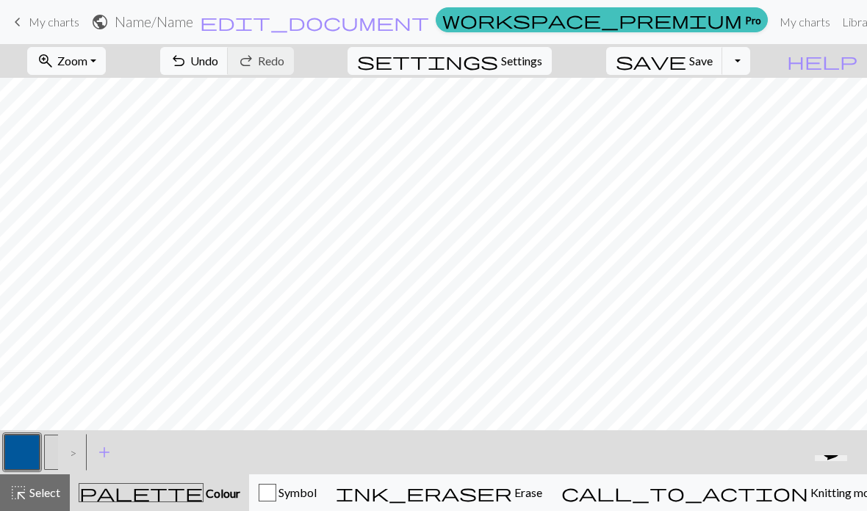
click at [54, 447] on button "button" at bounding box center [61, 452] width 35 height 35
click at [33, 454] on button "button" at bounding box center [21, 452] width 35 height 35
click at [54, 448] on button "button" at bounding box center [61, 452] width 35 height 35
click at [32, 446] on button "button" at bounding box center [21, 452] width 35 height 35
click at [55, 446] on button "button" at bounding box center [61, 452] width 35 height 35
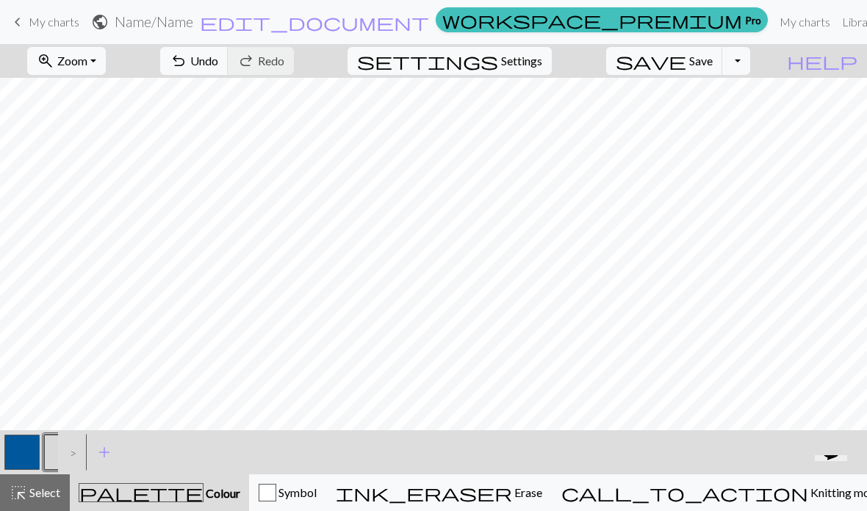
click at [18, 450] on button "button" at bounding box center [21, 452] width 35 height 35
click at [48, 493] on span "Select" at bounding box center [43, 492] width 33 height 14
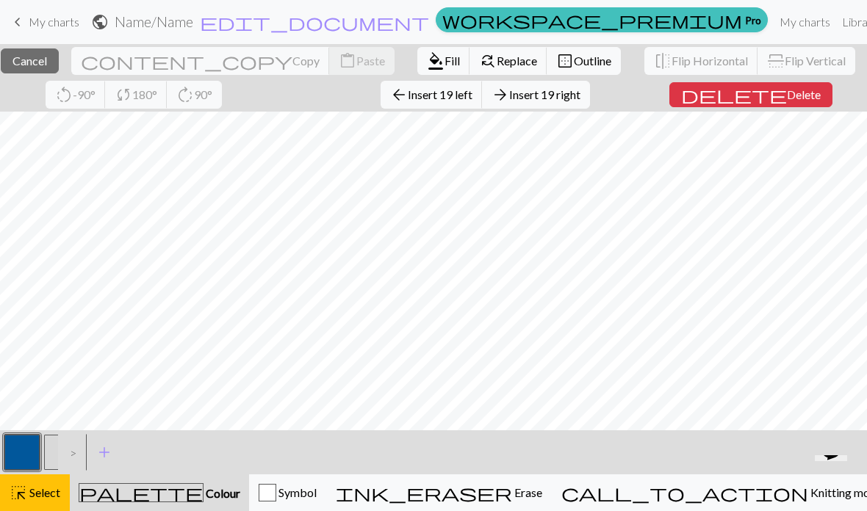
click at [444, 58] on span "Fill" at bounding box center [451, 61] width 15 height 14
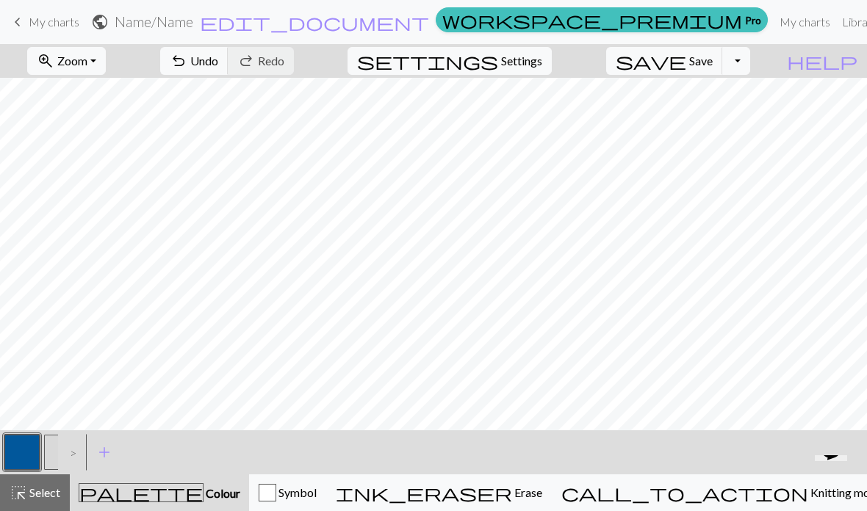
click at [36, 486] on span "Select" at bounding box center [43, 492] width 33 height 14
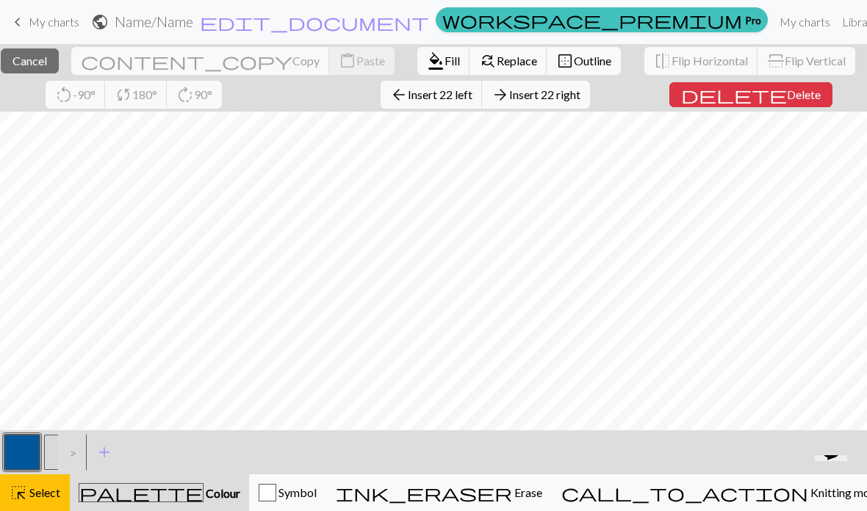
click at [444, 68] on span "Fill" at bounding box center [451, 61] width 15 height 14
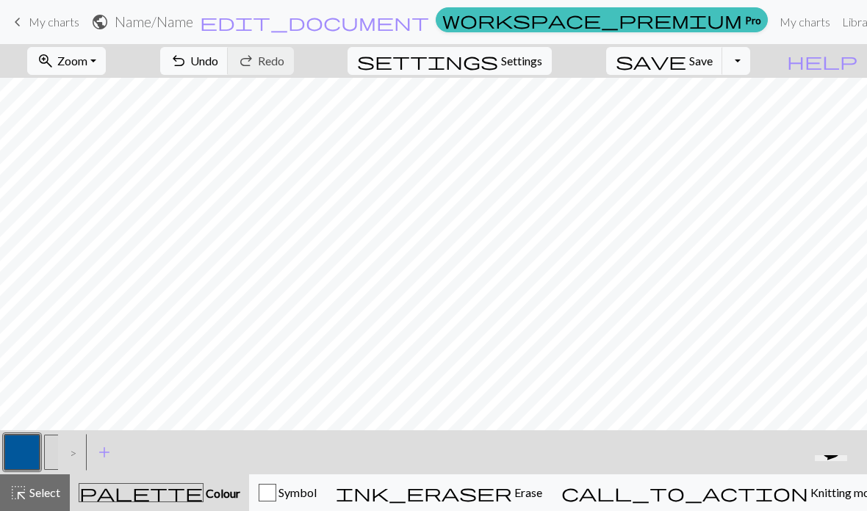
click at [54, 451] on button "button" at bounding box center [61, 452] width 35 height 35
click at [34, 489] on span "Select" at bounding box center [43, 492] width 33 height 14
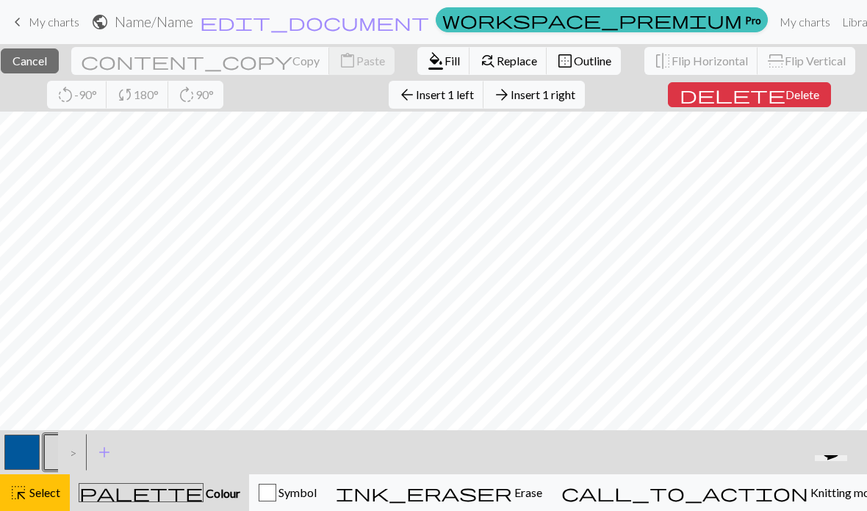
click at [772, 98] on span "delete" at bounding box center [732, 94] width 106 height 21
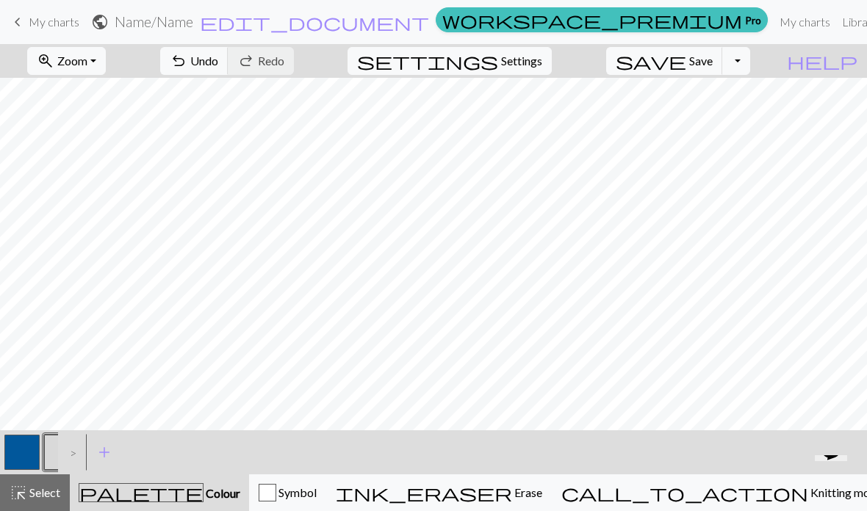
click at [62, 489] on button "highlight_alt Select Select" at bounding box center [35, 492] width 70 height 37
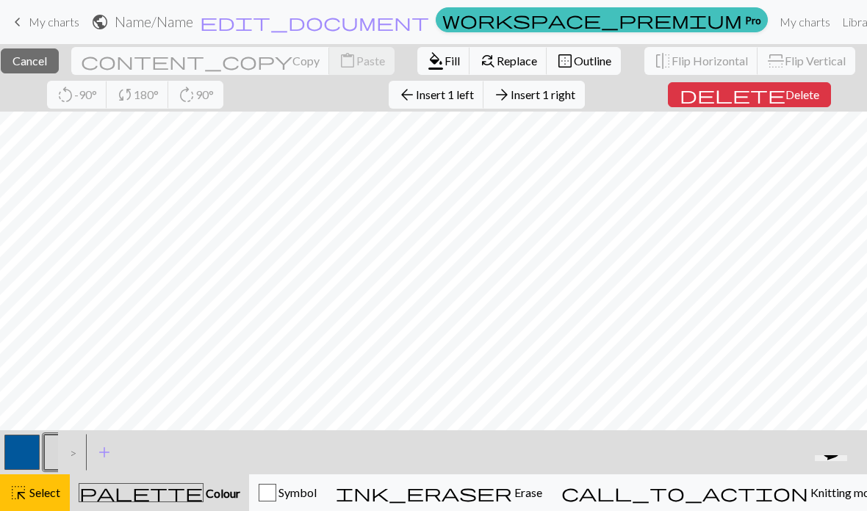
click at [575, 99] on span "Insert 1 right" at bounding box center [542, 94] width 65 height 14
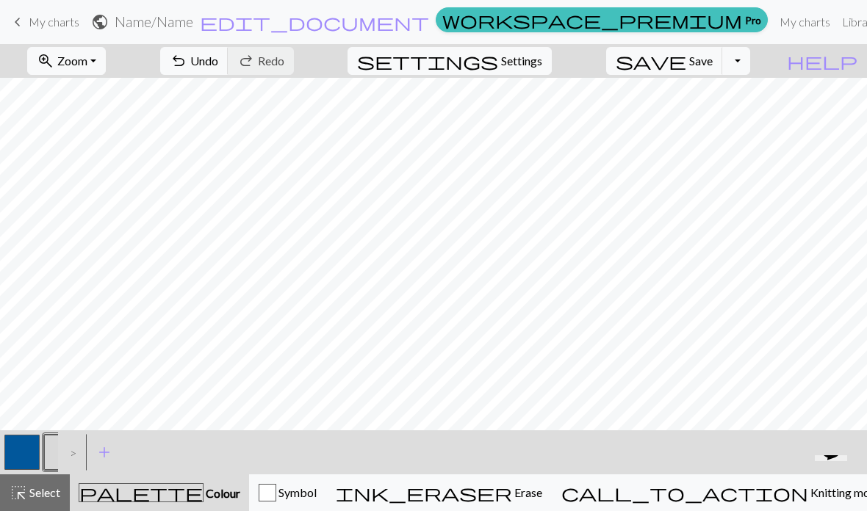
click at [108, 460] on span "add" at bounding box center [104, 452] width 18 height 21
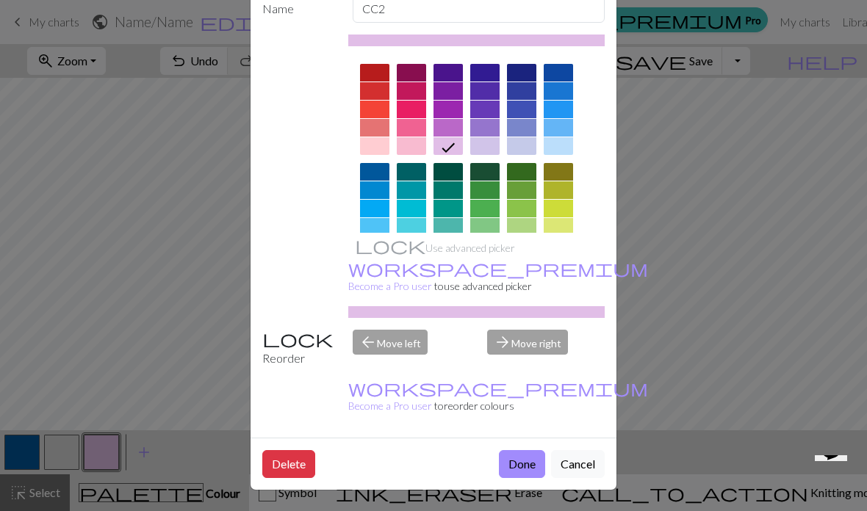
scroll to position [95, 0]
click at [532, 461] on button "Done" at bounding box center [522, 464] width 46 height 28
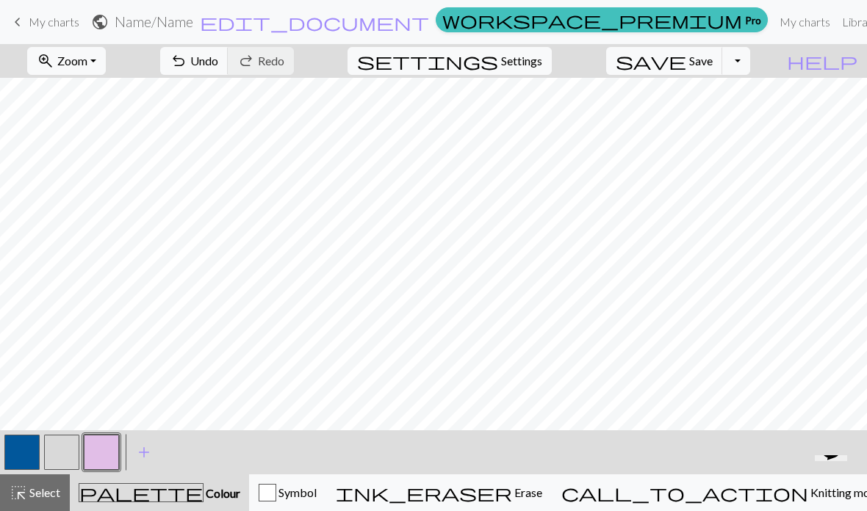
click at [218, 65] on span "Undo" at bounding box center [204, 61] width 28 height 14
click at [68, 444] on button "button" at bounding box center [61, 452] width 35 height 35
click at [32, 445] on button "button" at bounding box center [21, 452] width 35 height 35
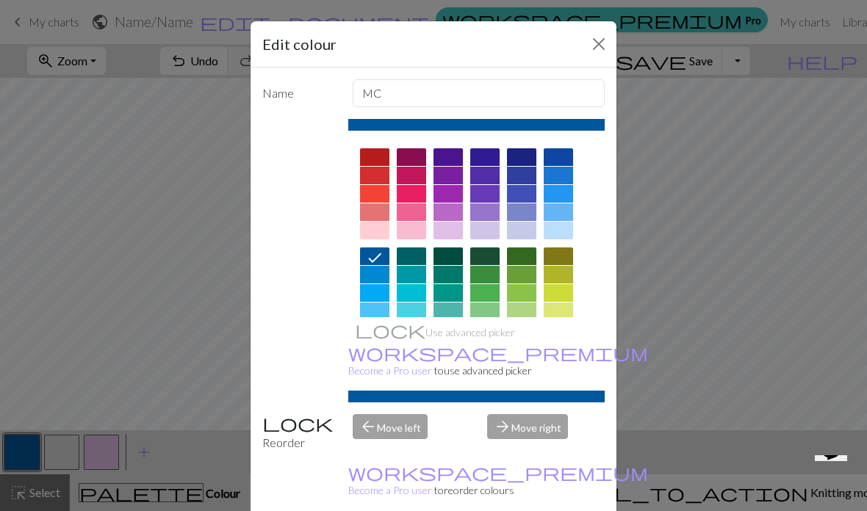
click at [597, 44] on button "Close" at bounding box center [598, 43] width 23 height 23
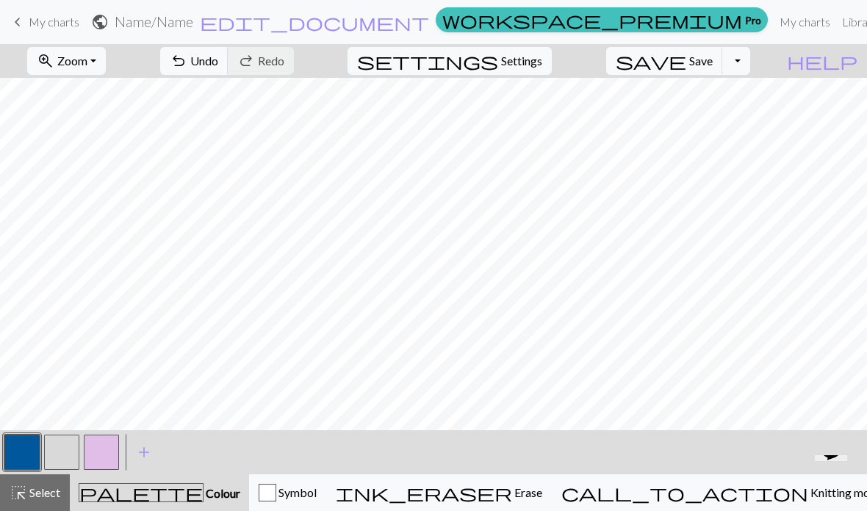
click at [70, 449] on button "button" at bounding box center [61, 452] width 35 height 35
click at [30, 444] on button "button" at bounding box center [21, 452] width 35 height 35
click at [60, 441] on button "button" at bounding box center [61, 452] width 35 height 35
click at [19, 447] on button "button" at bounding box center [21, 452] width 35 height 35
click at [68, 447] on button "button" at bounding box center [61, 452] width 35 height 35
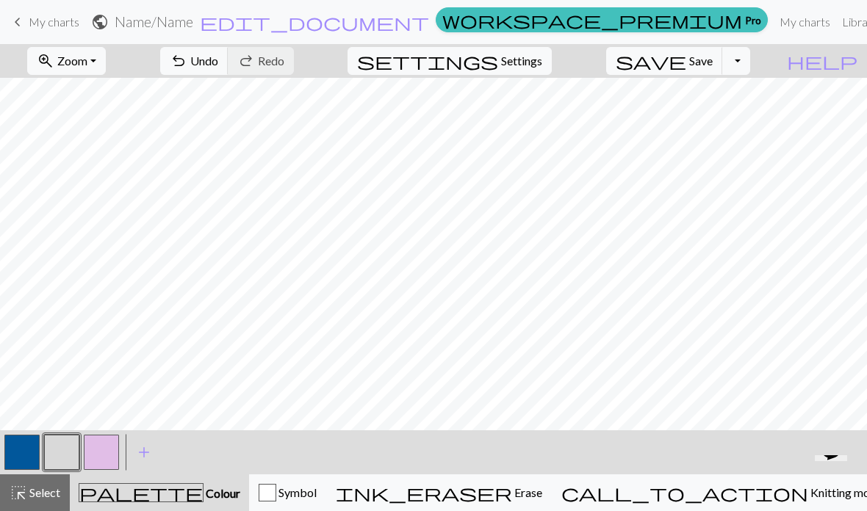
click at [218, 61] on span "Undo" at bounding box center [204, 61] width 28 height 14
click at [218, 60] on span "Undo" at bounding box center [204, 61] width 28 height 14
click at [23, 460] on button "button" at bounding box center [21, 452] width 35 height 35
click at [65, 449] on button "button" at bounding box center [61, 452] width 35 height 35
click at [87, 448] on button "button" at bounding box center [101, 452] width 35 height 35
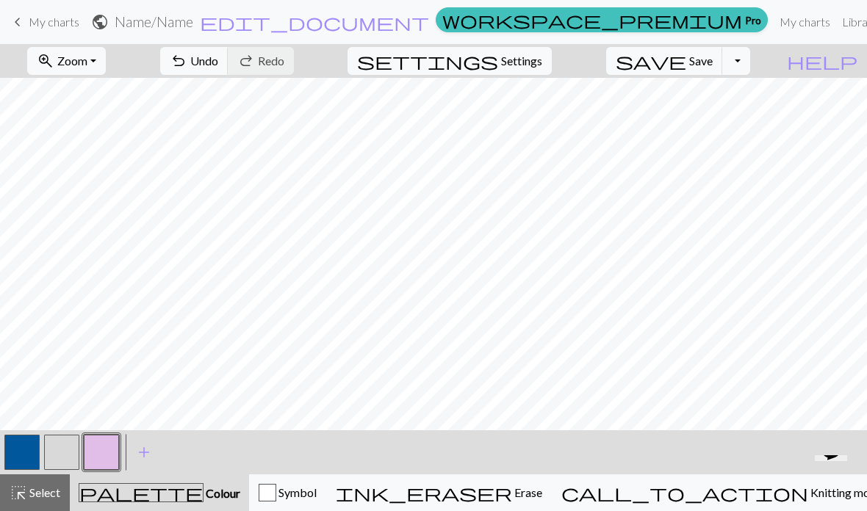
click at [18, 455] on button "button" at bounding box center [21, 452] width 35 height 35
click at [48, 501] on div "highlight_alt Select Select" at bounding box center [35, 493] width 51 height 18
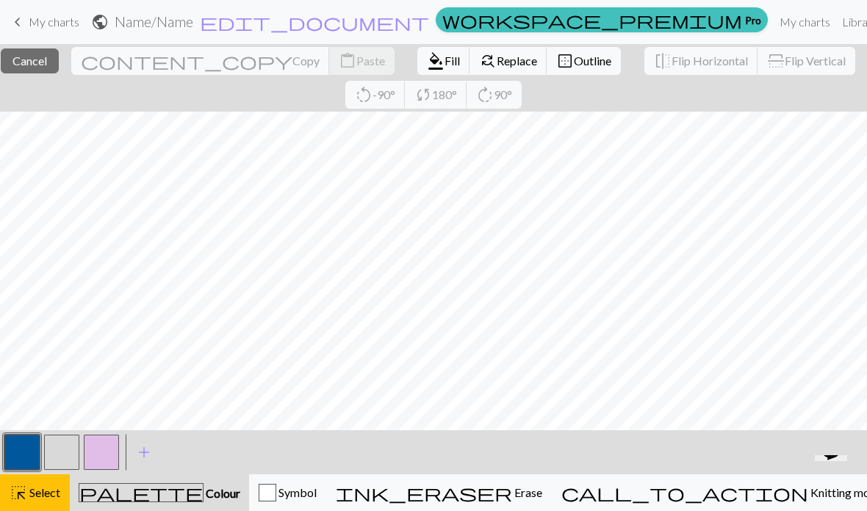
click at [18, 460] on button "button" at bounding box center [21, 452] width 35 height 35
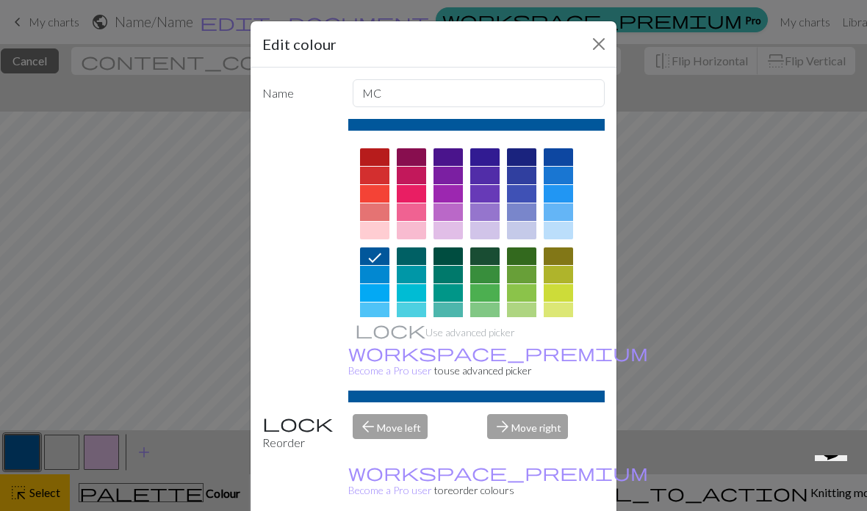
click at [603, 50] on button "Close" at bounding box center [598, 43] width 23 height 23
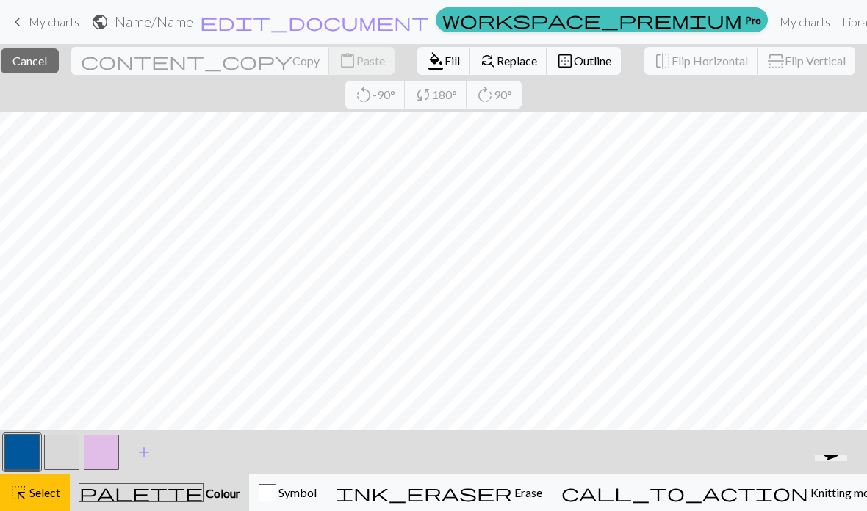
click at [444, 65] on span "Fill" at bounding box center [451, 61] width 15 height 14
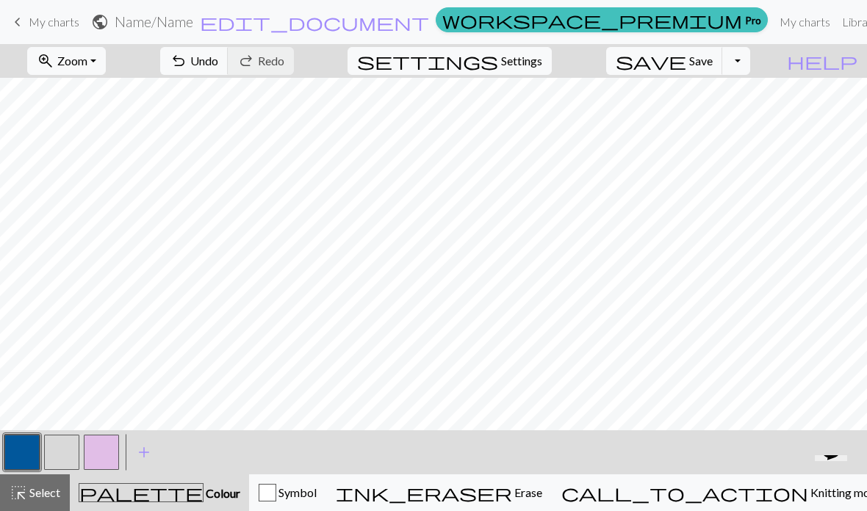
click at [74, 449] on button "button" at bounding box center [61, 452] width 35 height 35
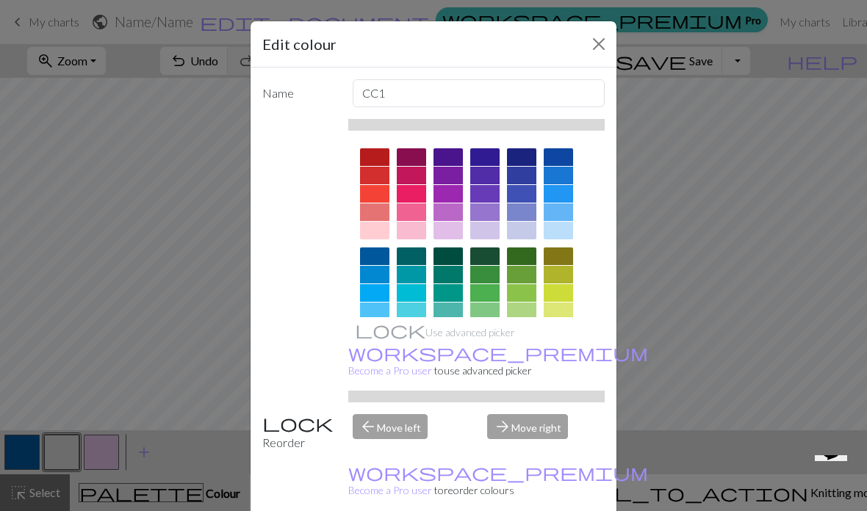
click at [596, 47] on button "Close" at bounding box center [598, 43] width 23 height 23
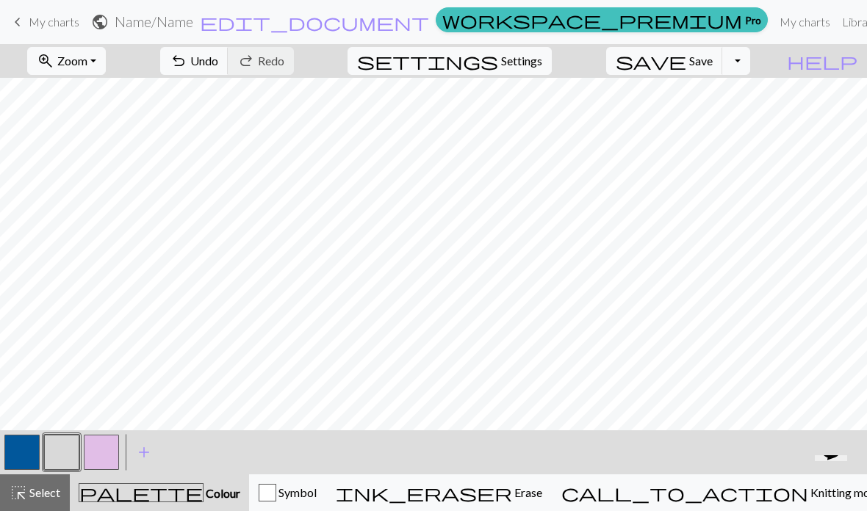
click at [98, 449] on button "button" at bounding box center [101, 452] width 35 height 35
click at [26, 447] on button "button" at bounding box center [21, 452] width 35 height 35
click at [29, 441] on button "button" at bounding box center [21, 452] width 35 height 35
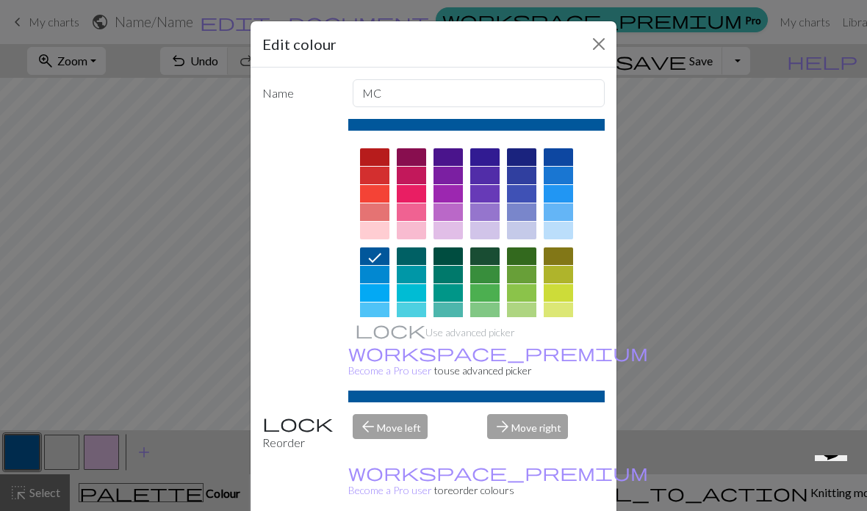
click at [35, 438] on div "Edit colour Name MC Use advanced picker workspace_premium Become a Pro user to …" at bounding box center [433, 255] width 867 height 511
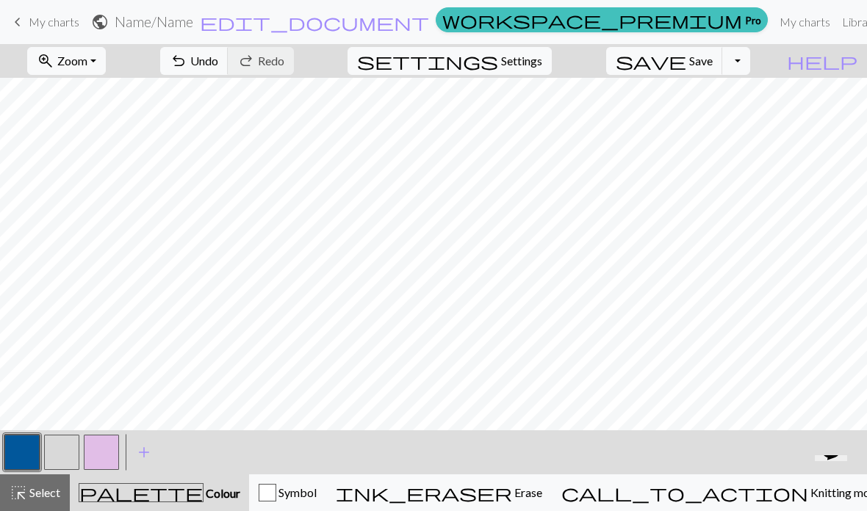
click at [63, 448] on button "button" at bounding box center [61, 452] width 35 height 35
click at [27, 455] on button "button" at bounding box center [21, 452] width 35 height 35
click at [62, 446] on button "button" at bounding box center [61, 452] width 35 height 35
click at [29, 449] on button "button" at bounding box center [21, 452] width 35 height 35
click at [55, 446] on button "button" at bounding box center [61, 452] width 35 height 35
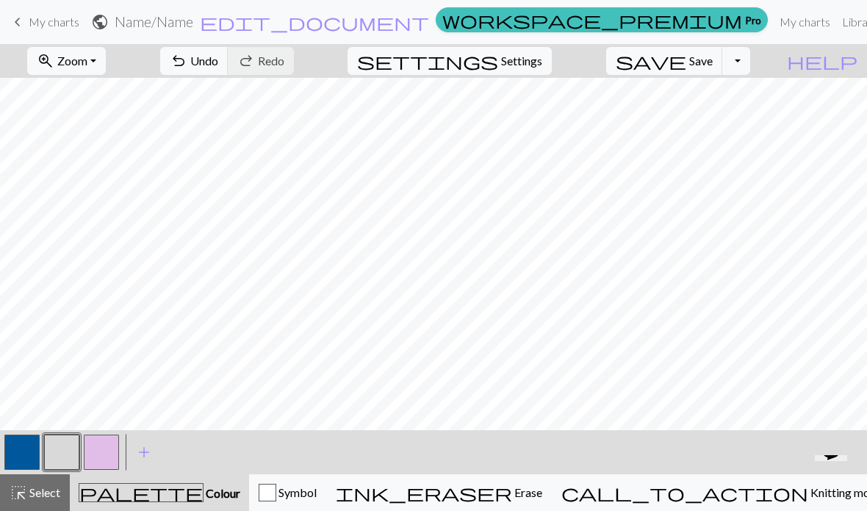
click at [808, 495] on span "Knitting mode" at bounding box center [845, 492] width 74 height 14
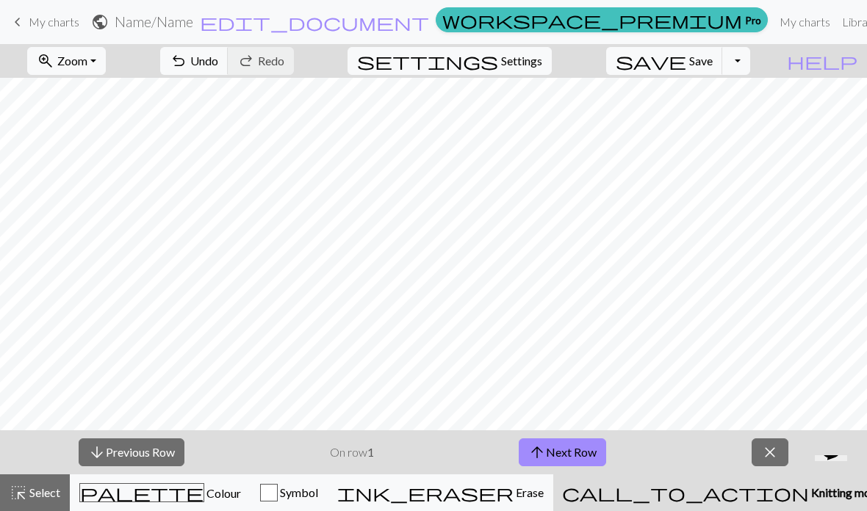
click at [583, 453] on button "arrow_upward Next Row" at bounding box center [561, 452] width 87 height 28
click at [582, 453] on button "arrow_upward Next Row" at bounding box center [561, 452] width 87 height 28
click at [585, 452] on button "arrow_upward Next Row" at bounding box center [561, 452] width 87 height 28
click at [586, 452] on button "arrow_upward Next Row" at bounding box center [561, 452] width 87 height 28
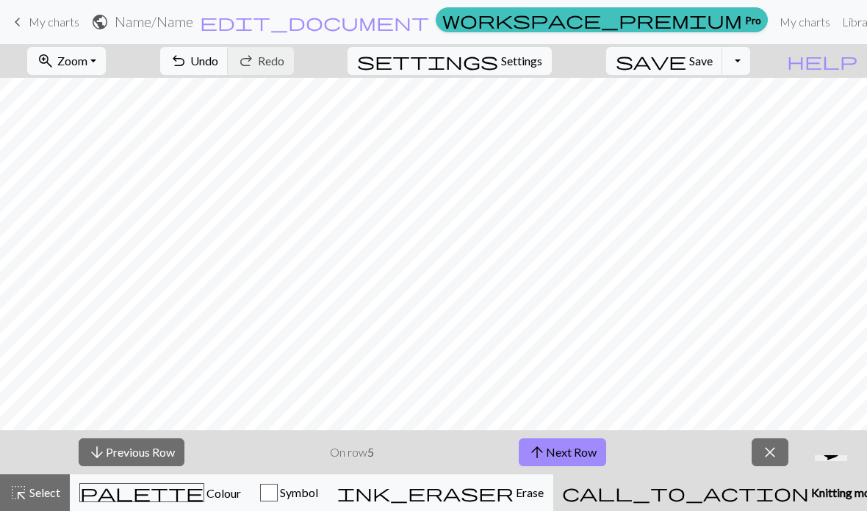
click at [585, 451] on button "arrow_upward Next Row" at bounding box center [561, 452] width 87 height 28
click at [585, 452] on button "arrow_upward Next Row" at bounding box center [561, 452] width 87 height 28
click at [585, 451] on button "arrow_upward Next Row" at bounding box center [564, 452] width 87 height 28
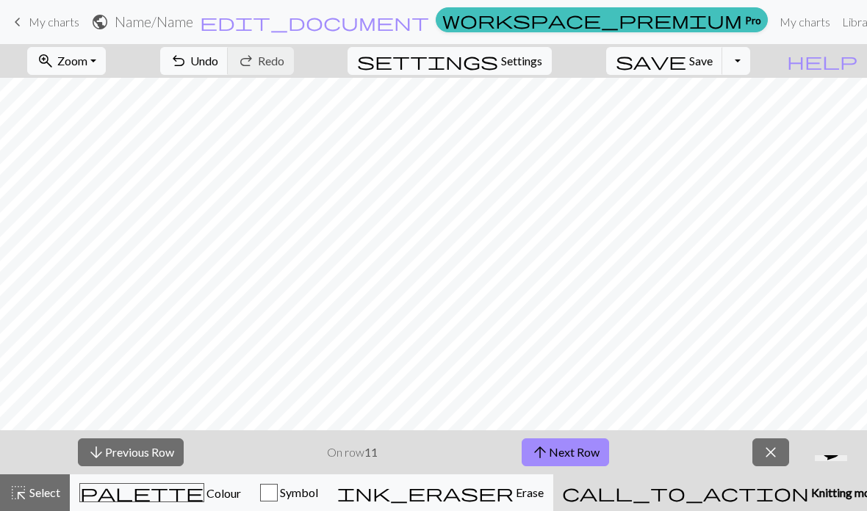
click at [585, 452] on button "arrow_upward Next Row" at bounding box center [564, 452] width 87 height 28
click at [585, 451] on button "arrow_upward Next Row" at bounding box center [564, 452] width 87 height 28
click at [587, 451] on button "arrow_upward Next Row" at bounding box center [564, 452] width 87 height 28
click at [163, 458] on button "arrow_downward Previous Row" at bounding box center [131, 452] width 106 height 28
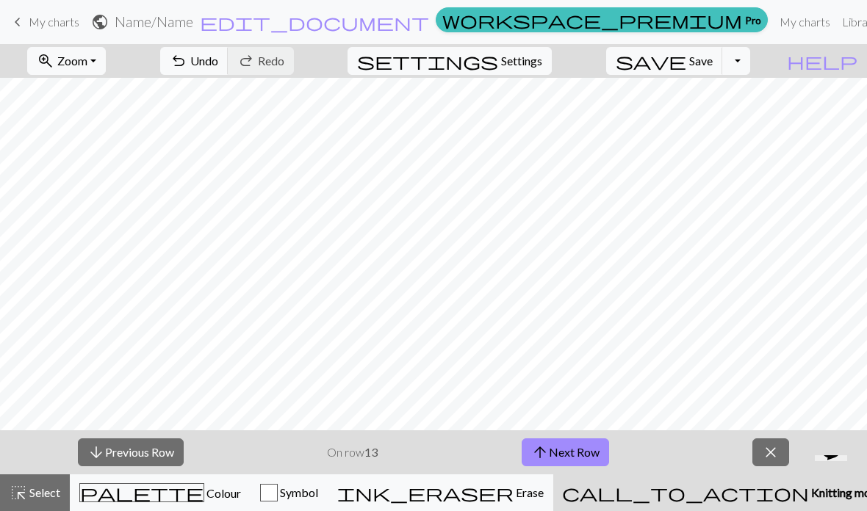
click at [164, 454] on button "arrow_downward Previous Row" at bounding box center [131, 452] width 106 height 28
click at [163, 456] on button "arrow_downward Previous Row" at bounding box center [131, 452] width 106 height 28
click at [162, 459] on button "arrow_downward Previous Row" at bounding box center [132, 452] width 106 height 28
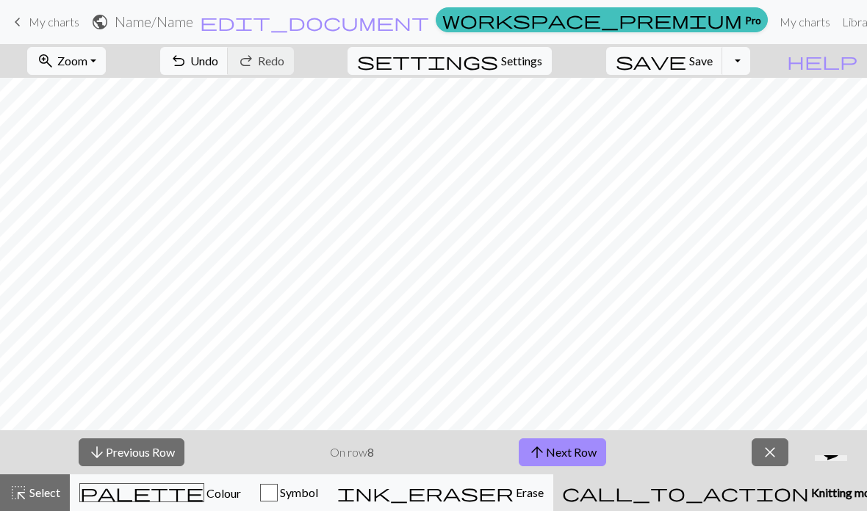
click at [162, 459] on button "arrow_downward Previous Row" at bounding box center [132, 452] width 106 height 28
click at [163, 457] on button "arrow_downward Previous Row" at bounding box center [132, 452] width 106 height 28
click at [162, 457] on button "arrow_downward Previous Row" at bounding box center [132, 452] width 106 height 28
click at [573, 456] on button "arrow_upward Next Row" at bounding box center [561, 452] width 87 height 28
click at [574, 459] on button "arrow_upward Next Row" at bounding box center [561, 452] width 87 height 28
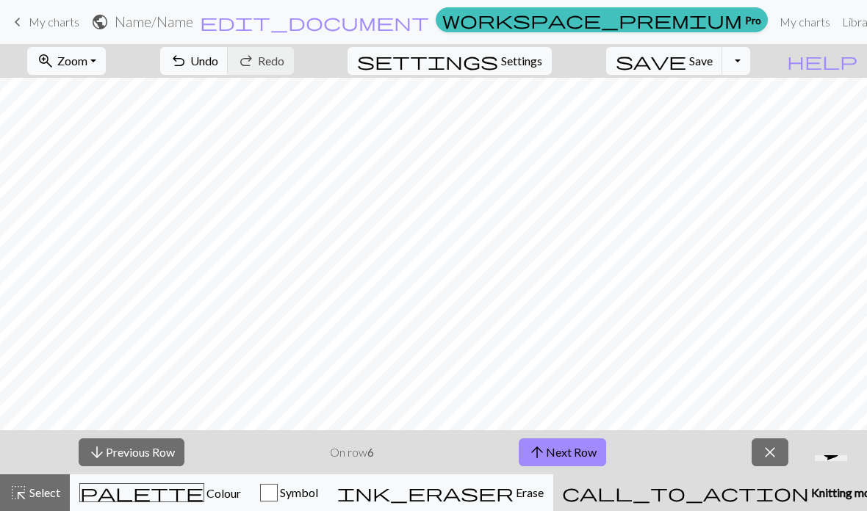
click at [574, 456] on button "arrow_upward Next Row" at bounding box center [561, 452] width 87 height 28
click at [574, 455] on button "arrow_upward Next Row" at bounding box center [561, 452] width 87 height 28
click at [573, 454] on button "arrow_upward Next Row" at bounding box center [561, 452] width 87 height 28
click at [573, 452] on button "arrow_upward Next Row" at bounding box center [561, 452] width 87 height 28
click at [574, 453] on button "arrow_upward Next Row" at bounding box center [564, 452] width 87 height 28
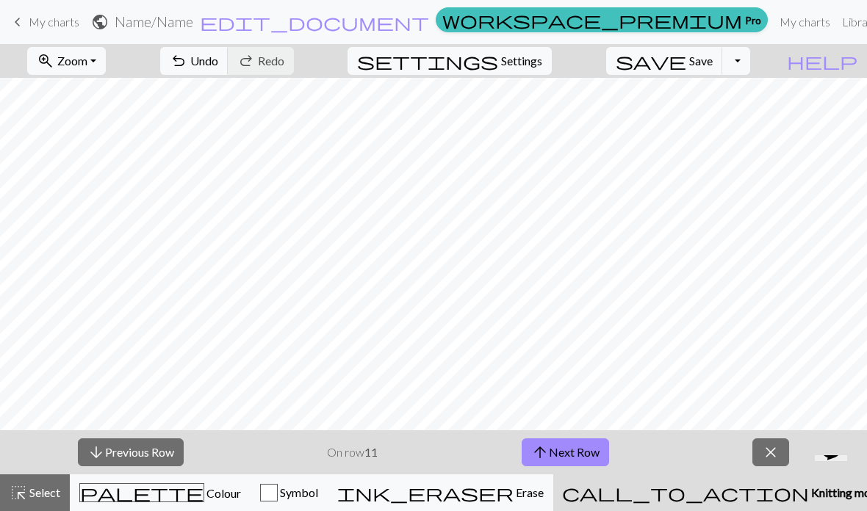
click at [574, 452] on button "arrow_upward Next Row" at bounding box center [564, 452] width 87 height 28
click at [575, 452] on button "arrow_upward Next Row" at bounding box center [564, 452] width 87 height 28
click at [576, 452] on button "arrow_upward Next Row" at bounding box center [564, 452] width 87 height 28
click at [575, 452] on button "arrow_upward Next Row" at bounding box center [564, 452] width 87 height 28
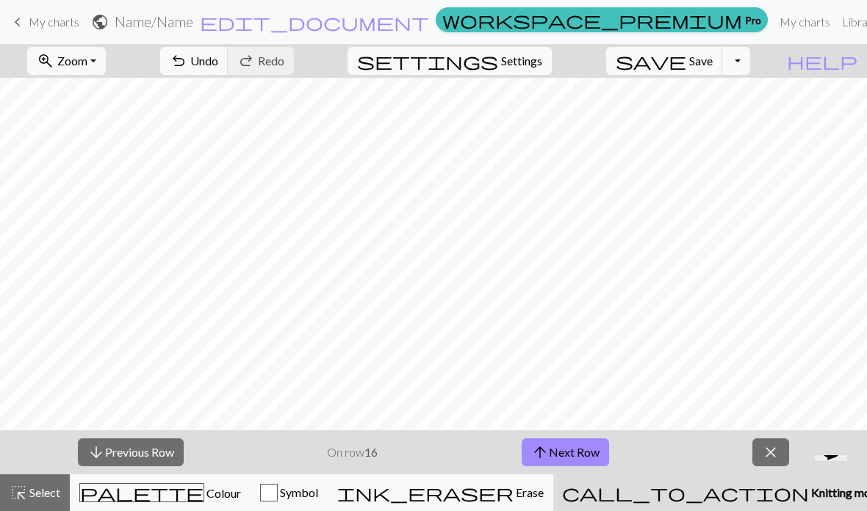
click at [574, 452] on button "arrow_upward Next Row" at bounding box center [564, 452] width 87 height 28
click at [576, 452] on button "arrow_upward Next Row" at bounding box center [564, 452] width 87 height 28
click at [576, 455] on button "arrow_upward Next Row" at bounding box center [564, 452] width 87 height 28
click at [763, 455] on span "close" at bounding box center [771, 452] width 18 height 21
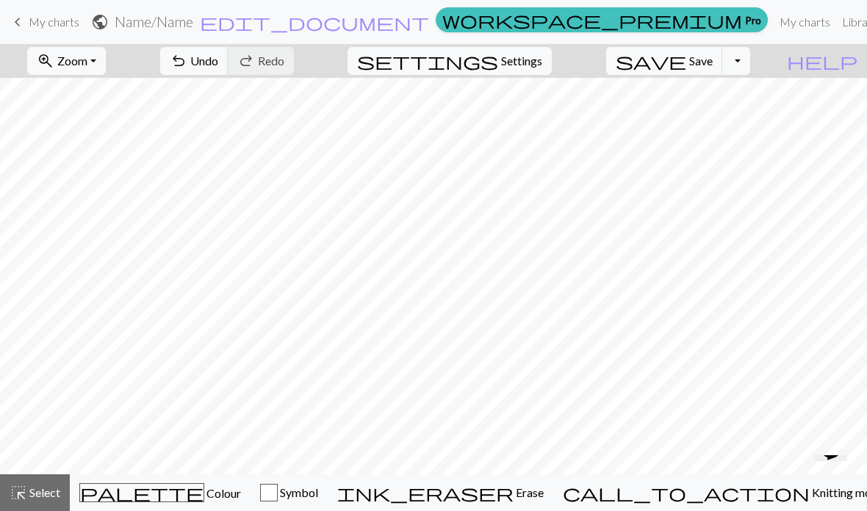
click at [750, 60] on button "Toggle Dropdown" at bounding box center [736, 61] width 28 height 28
click at [724, 122] on button "save_alt Download" at bounding box center [628, 116] width 242 height 23
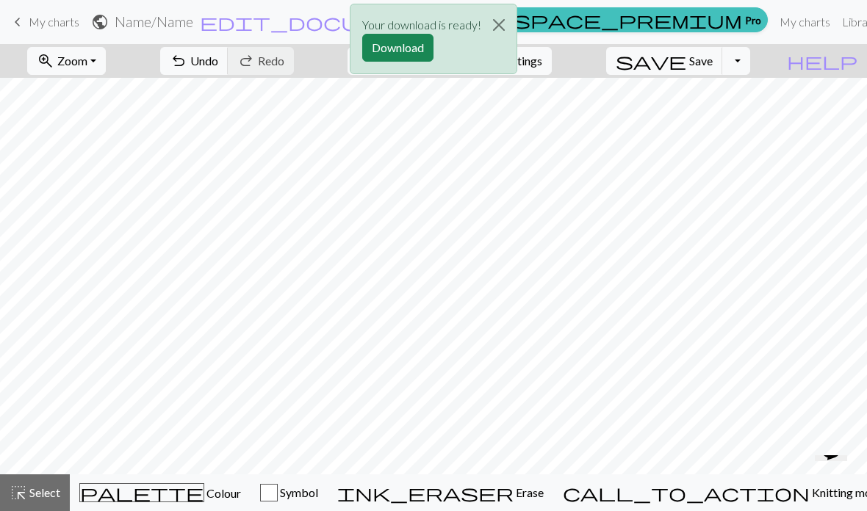
click at [410, 52] on button "Download" at bounding box center [397, 48] width 71 height 28
